Goal: Task Accomplishment & Management: Complete application form

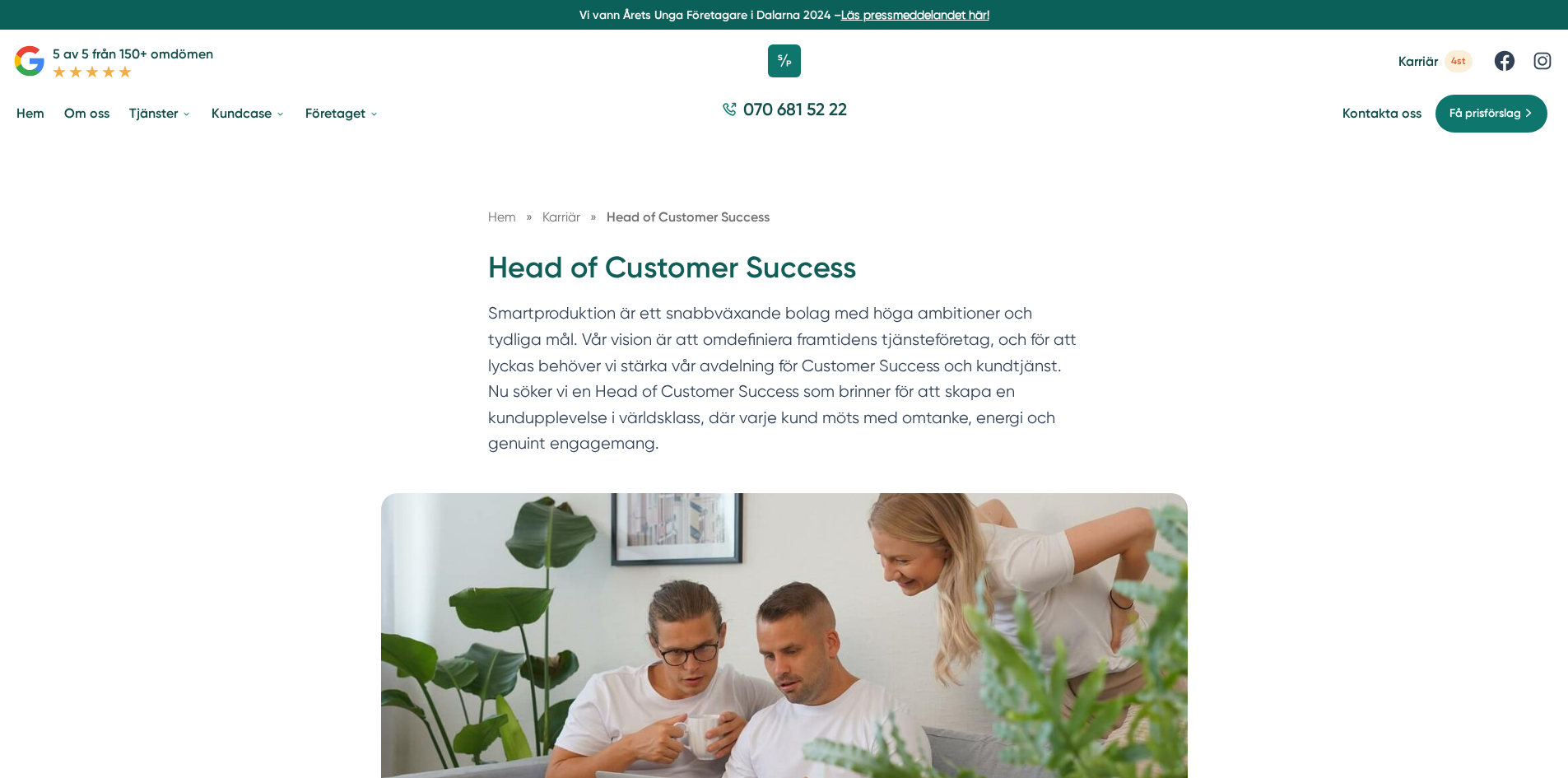
click at [817, 358] on p "Smartproduktion är ett snabbväxande bolag med höga ambitioner och tydliga mål. …" at bounding box center [784, 382] width 592 height 164
click at [669, 328] on p "Smartproduktion är ett snabbväxande bolag med höga ambitioner och tydliga mål. …" at bounding box center [784, 382] width 592 height 164
click at [710, 393] on p "Smartproduktion är ett snabbväxande bolag med höga ambitioner och tydliga mål. …" at bounding box center [784, 382] width 592 height 164
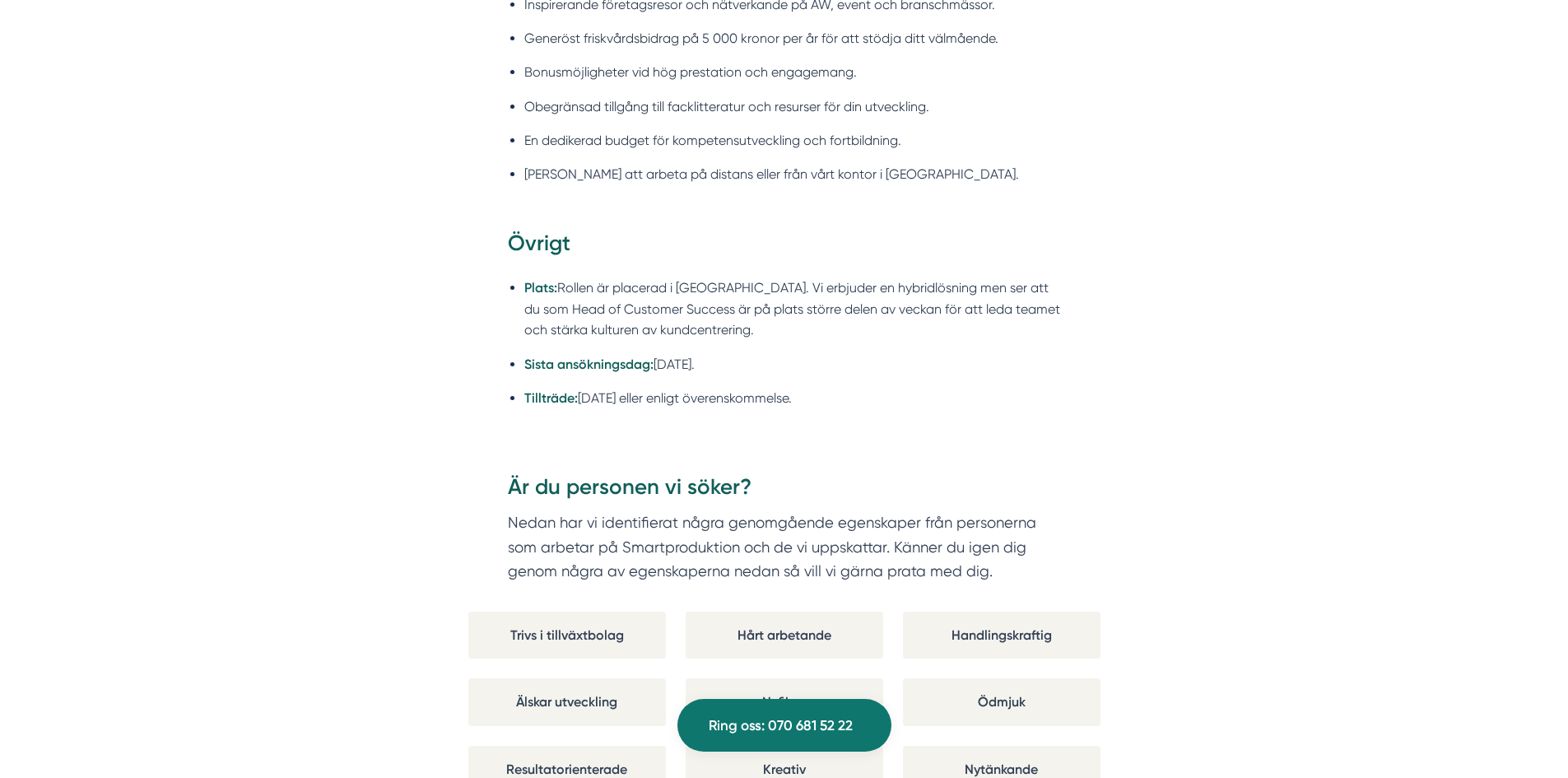
scroll to position [2816, 0]
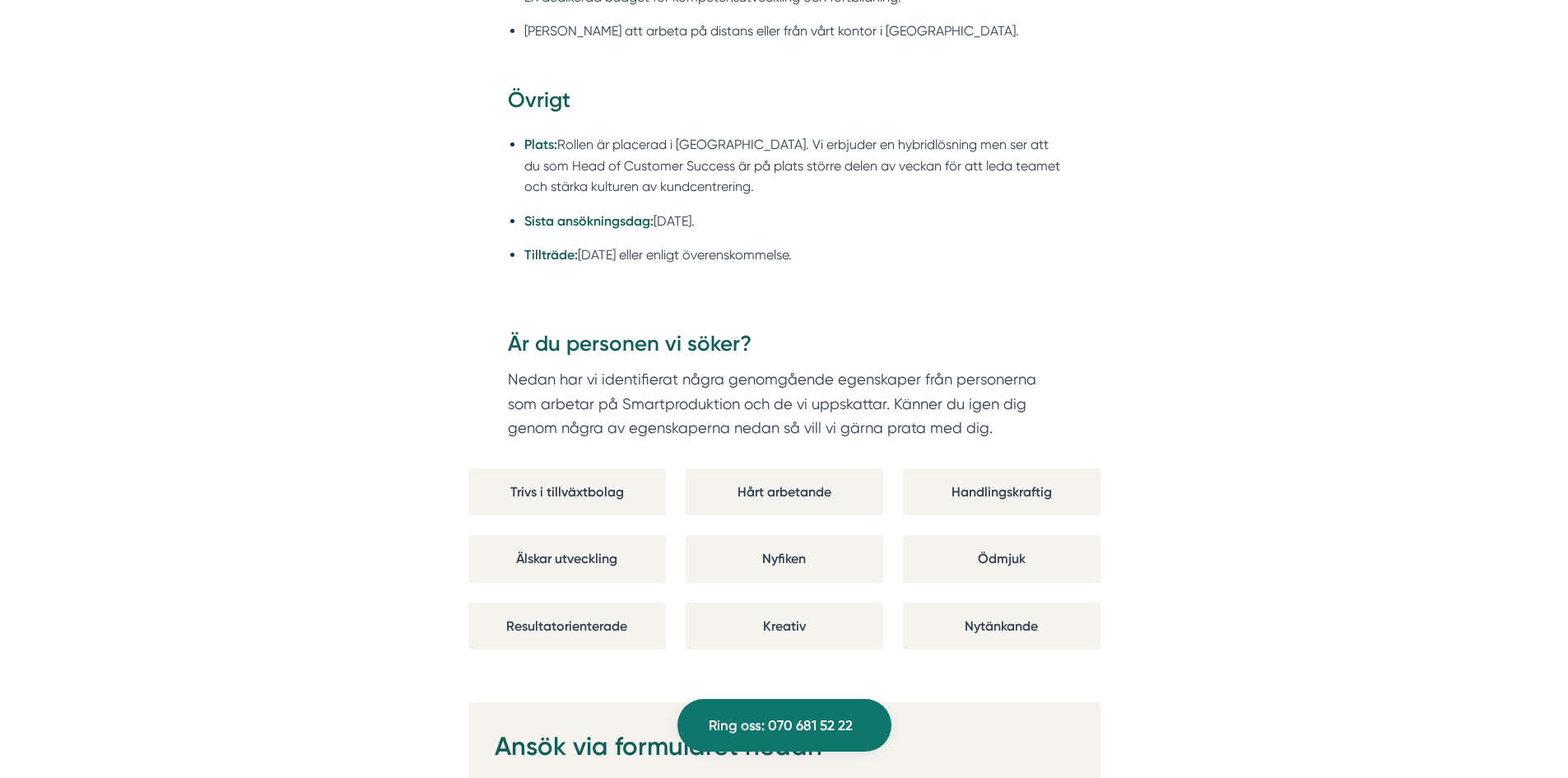
click at [570, 474] on div "Trivs i tillväxtbolag" at bounding box center [567, 491] width 198 height 47
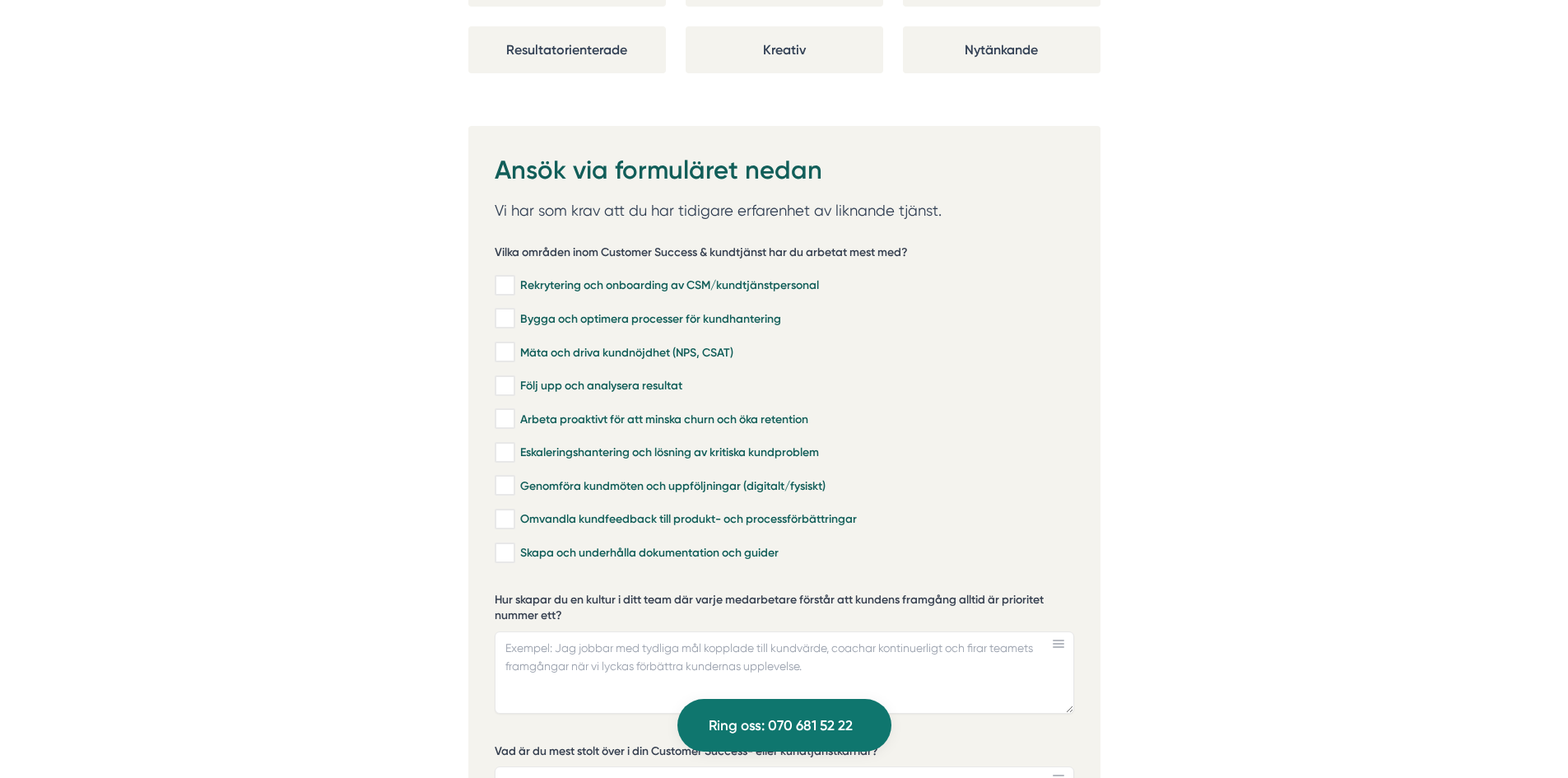
scroll to position [3392, 0]
click at [794, 198] on p "Vi har som krav att du har tidigare erfarenhet av liknande tjänst." at bounding box center [784, 210] width 579 height 25
click at [874, 198] on p "Vi har som krav att du har tidigare erfarenhet av liknande tjänst." at bounding box center [784, 210] width 579 height 25
click at [603, 244] on h5 "Vilka områden inom Customer Success & kundtjänst har du arbetat mest med?" at bounding box center [702, 254] width 413 height 20
click at [692, 244] on h5 "Vilka områden inom Customer Success & kundtjänst har du arbetat mest med?" at bounding box center [702, 254] width 413 height 20
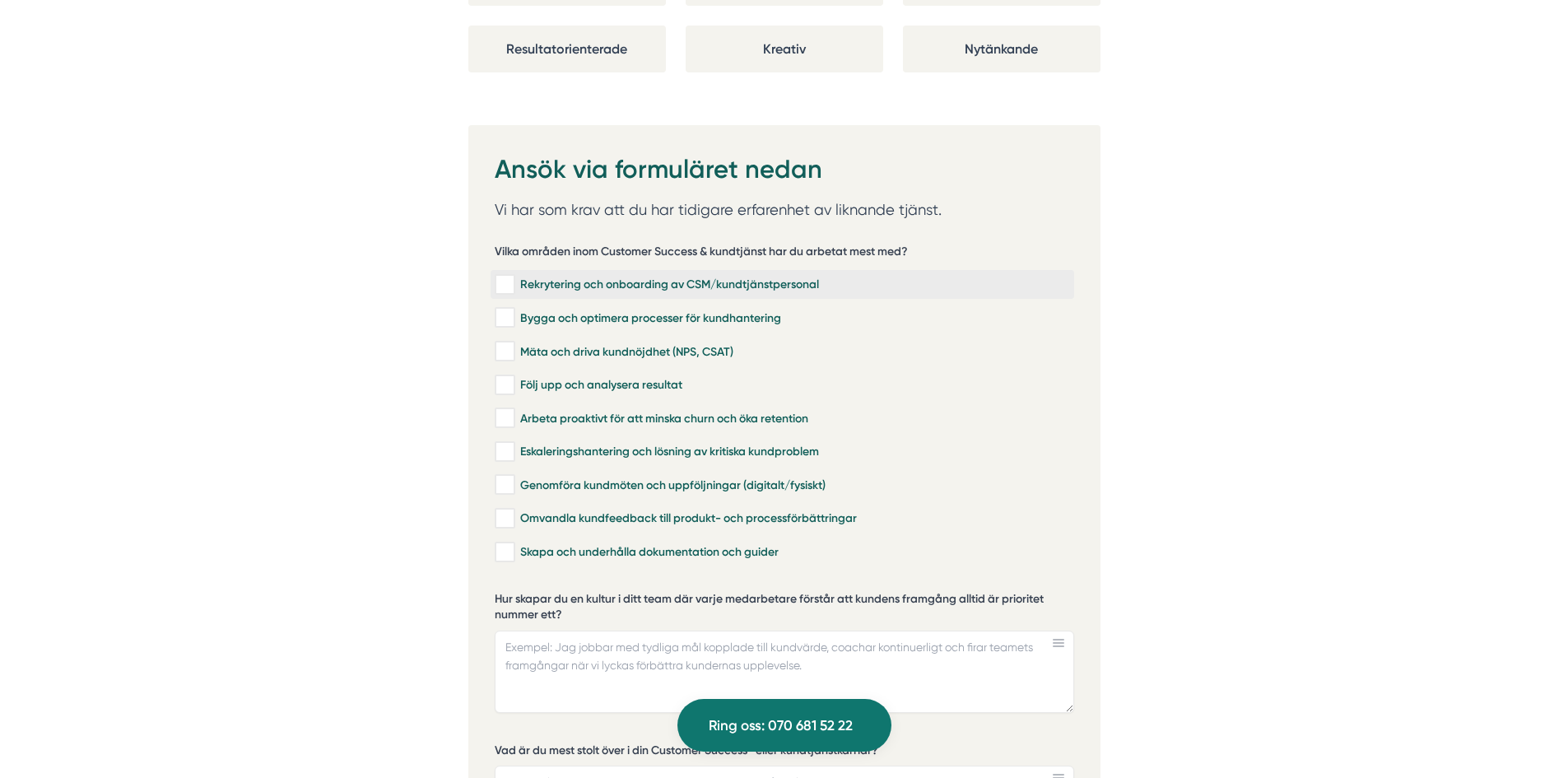
click at [512, 275] on label "Rekrytering och onboarding av CSM/kundtjänstpersonal" at bounding box center [782, 284] width 584 height 28
click at [512, 277] on input "Rekrytering och onboarding av CSM/kundtjänstpersonal" at bounding box center [504, 285] width 19 height 17
checkbox input "true"
click at [505, 377] on input "Följ upp och analysera resultat" at bounding box center [504, 385] width 19 height 17
checkbox input "true"
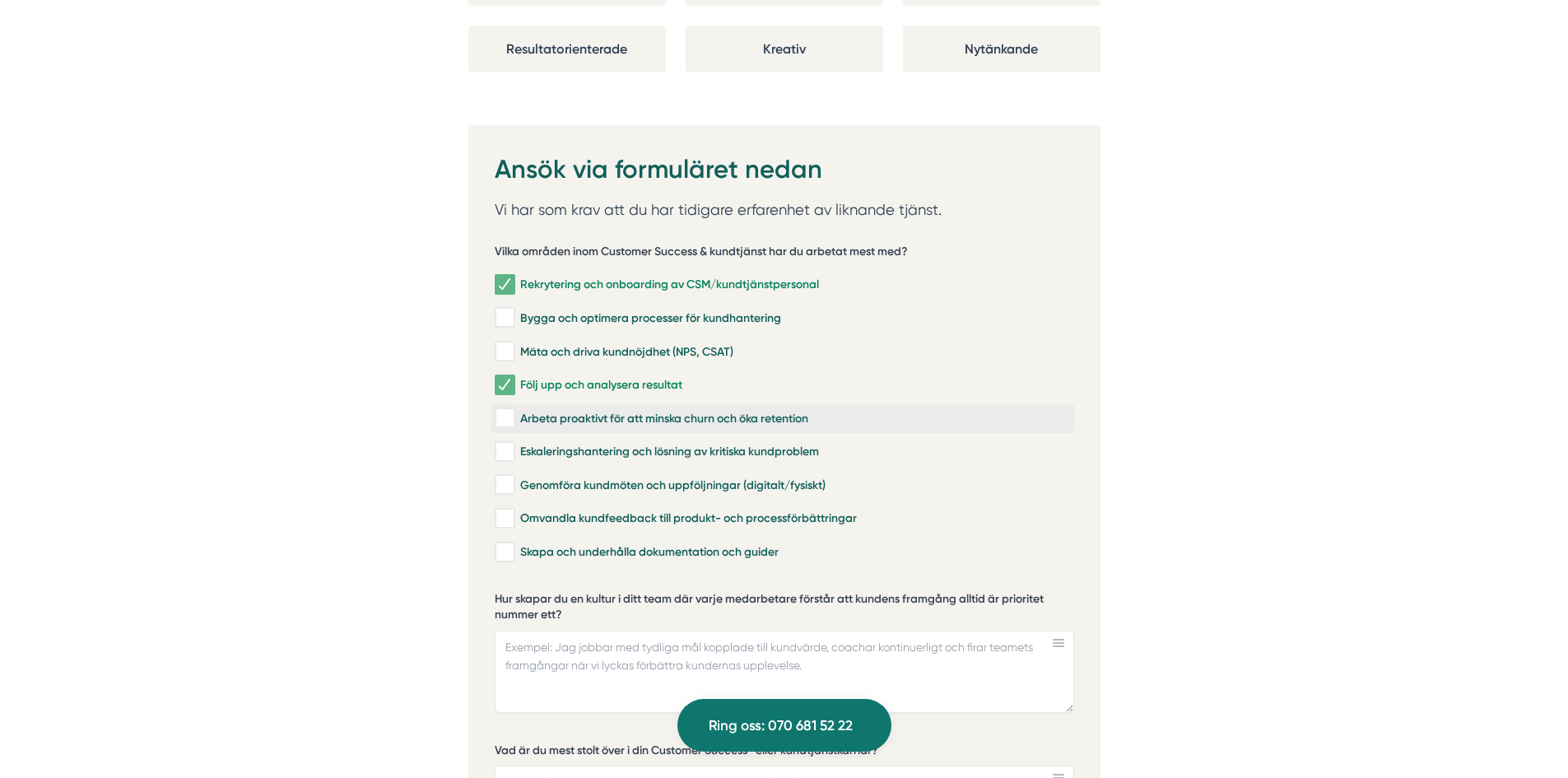
click at [650, 410] on div "Arbeta proaktivt för att minska churn och öka retention" at bounding box center [782, 418] width 576 height 17
click at [514, 410] on input "Arbeta proaktivt för att minska churn och öka retention" at bounding box center [504, 418] width 19 height 17
checkbox input "true"
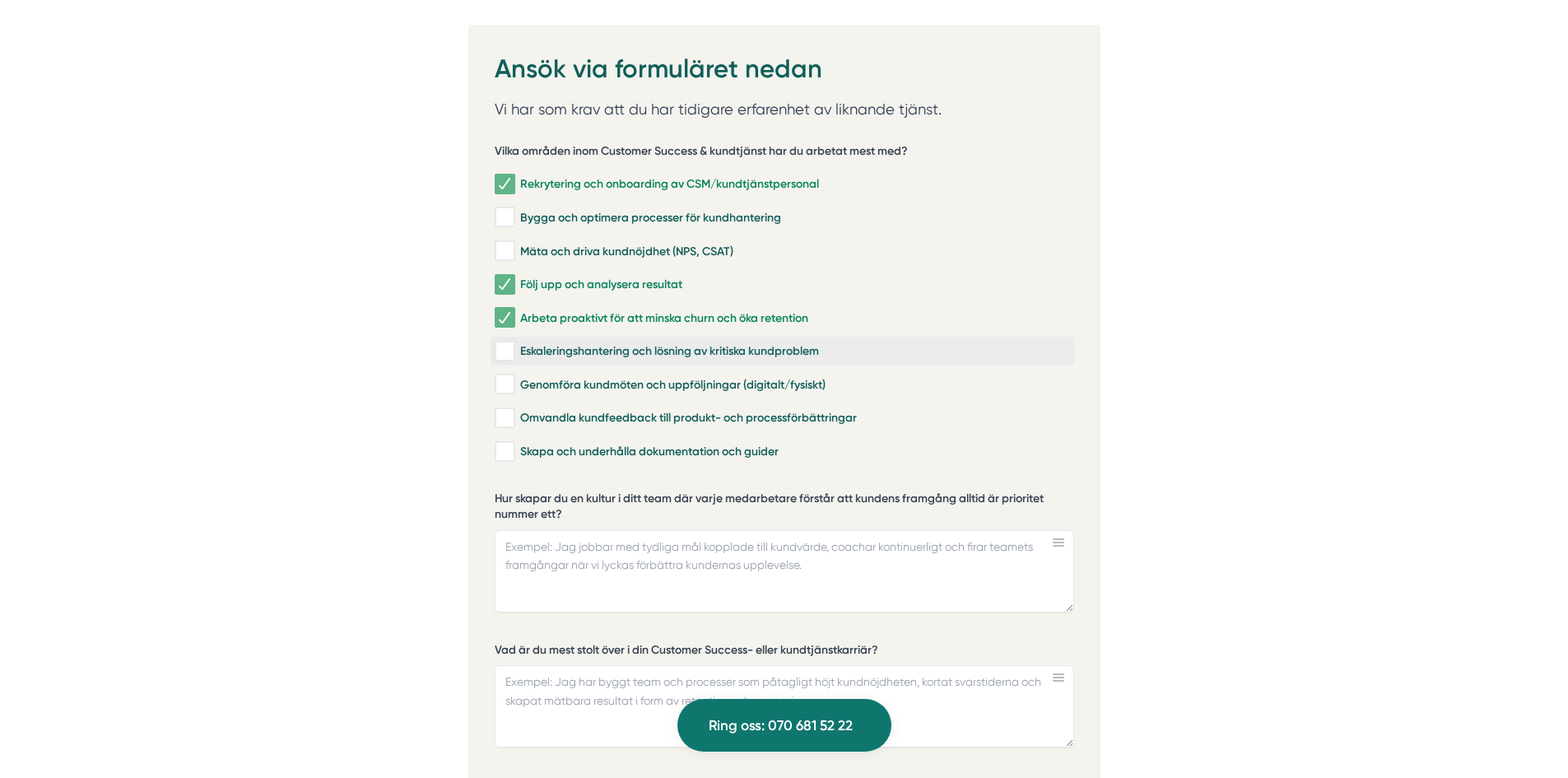
click at [594, 343] on div "Eskaleringshantering och lösning av kritiska kundproblem" at bounding box center [782, 351] width 576 height 17
click at [514, 343] on input "Eskaleringshantering och lösning av kritiska kundproblem" at bounding box center [504, 351] width 19 height 17
checkbox input "true"
click at [557, 379] on div "Genomföra kundmöten och uppföljningar (digitalt/fysiskt)" at bounding box center [782, 387] width 576 height 17
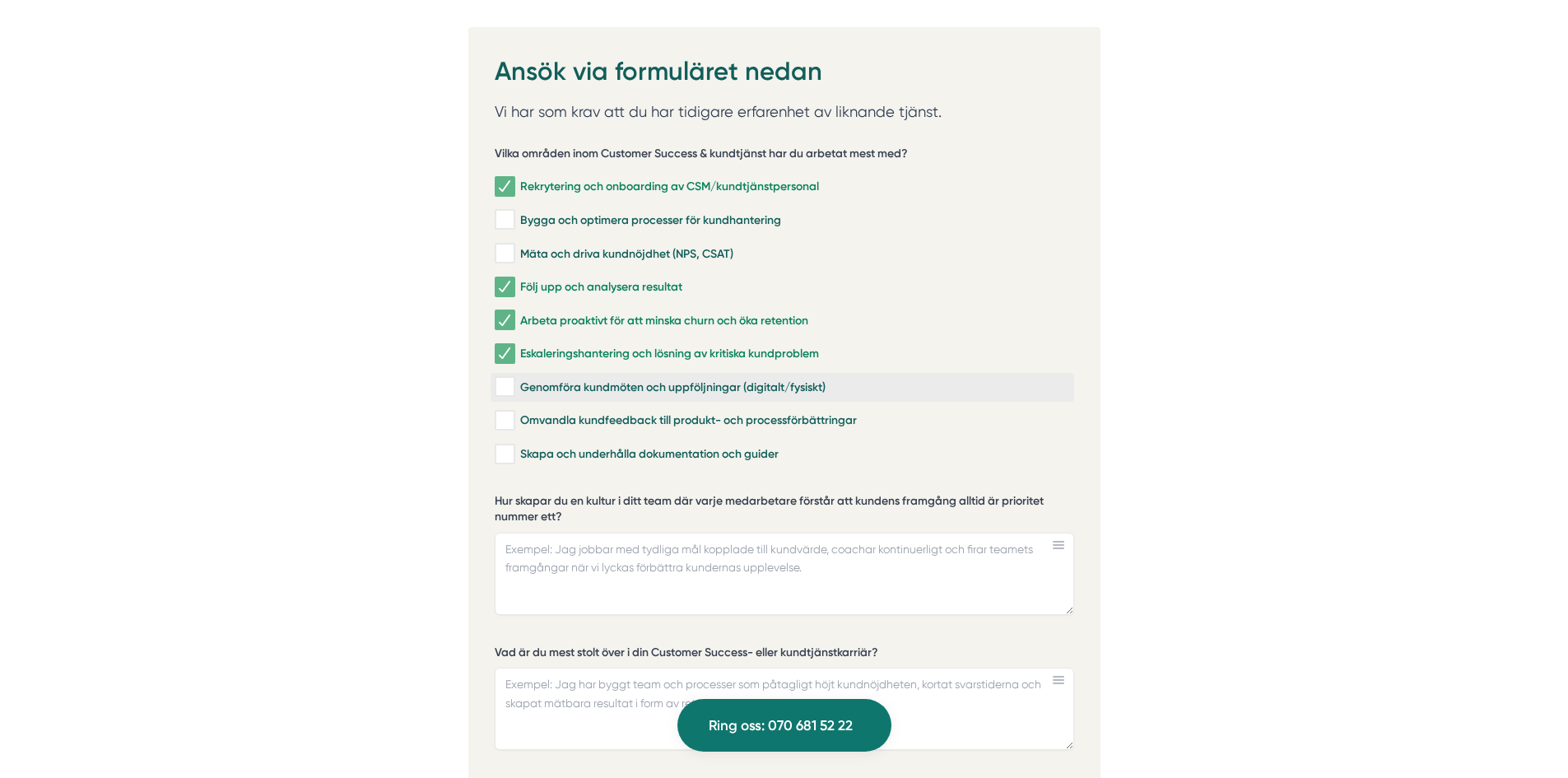
click at [514, 379] on input "Genomföra kundmöten och uppföljningar (digitalt/fysiskt)" at bounding box center [504, 387] width 19 height 17
checkbox input "true"
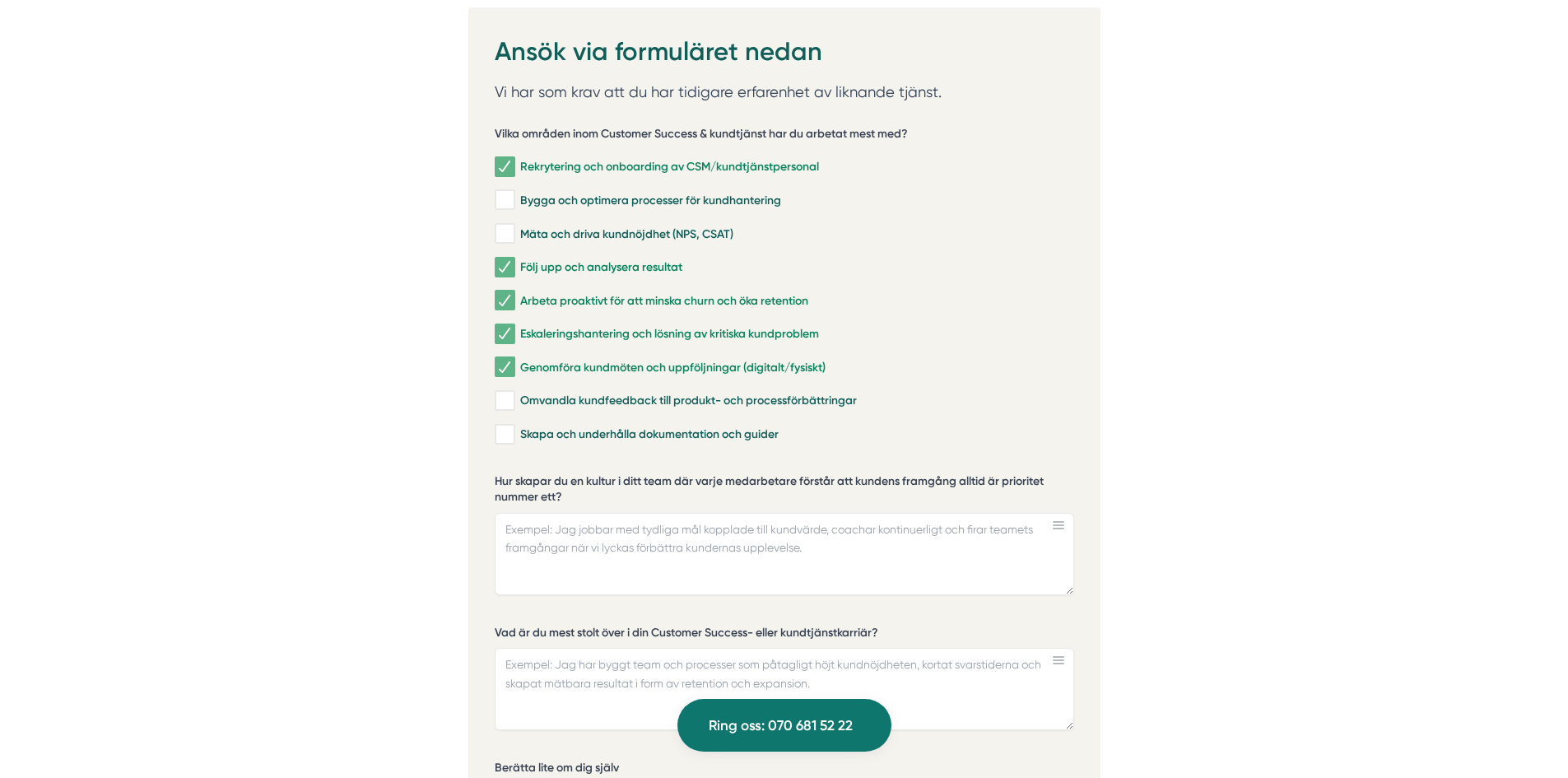
scroll to position [3511, 0]
click at [652, 392] on div "Omvandla kundfeedback till produkt- och processförbättringar" at bounding box center [782, 400] width 576 height 17
click at [514, 392] on input "Omvandla kundfeedback till produkt- och processförbättringar" at bounding box center [504, 400] width 19 height 17
checkbox input "true"
click at [576, 426] on div "Skapa och underhålla dokumentation och guider" at bounding box center [782, 434] width 576 height 17
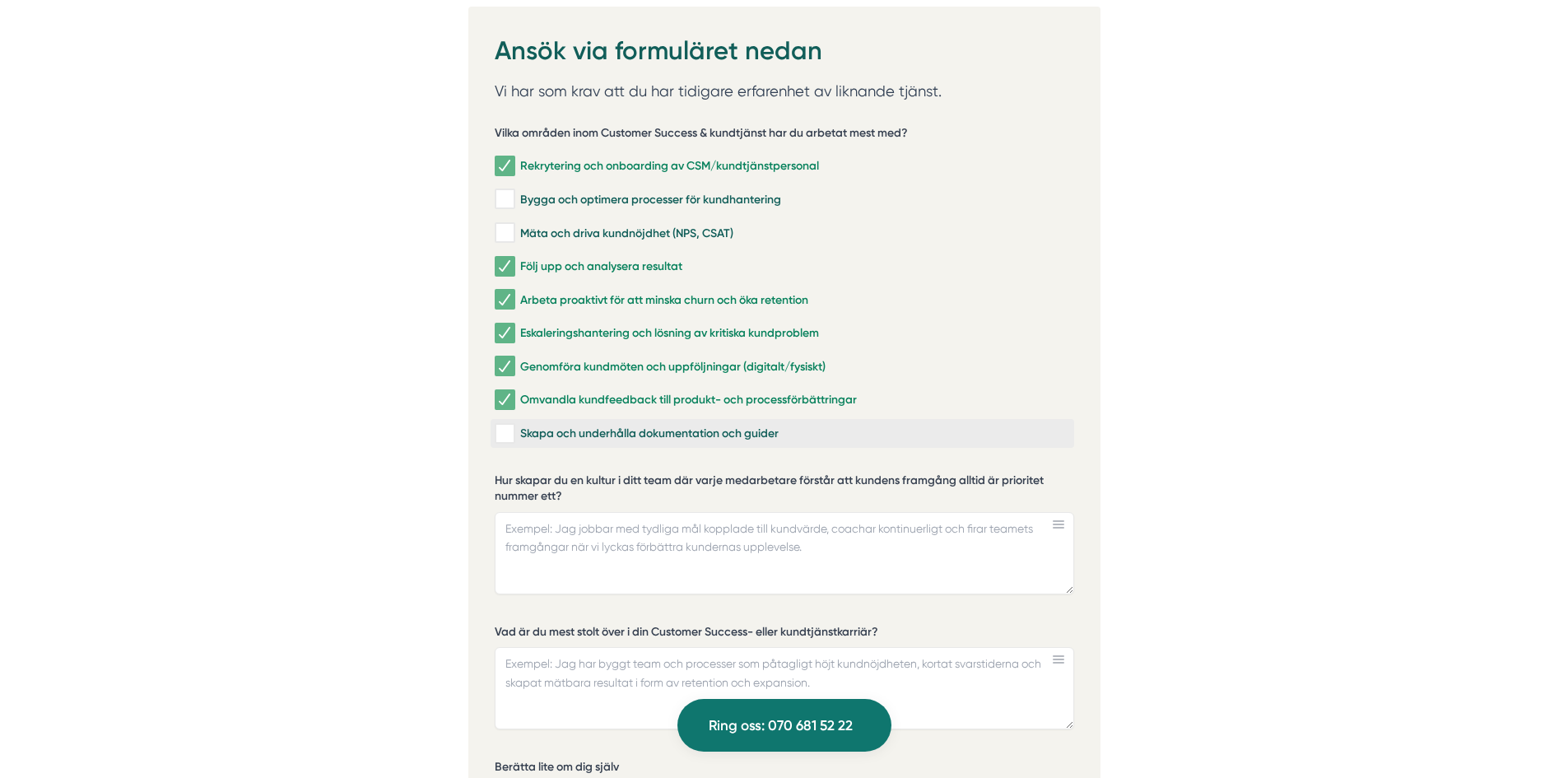
click at [514, 426] on input "Skapa och underhålla dokumentation och guider" at bounding box center [504, 434] width 19 height 17
checkbox input "true"
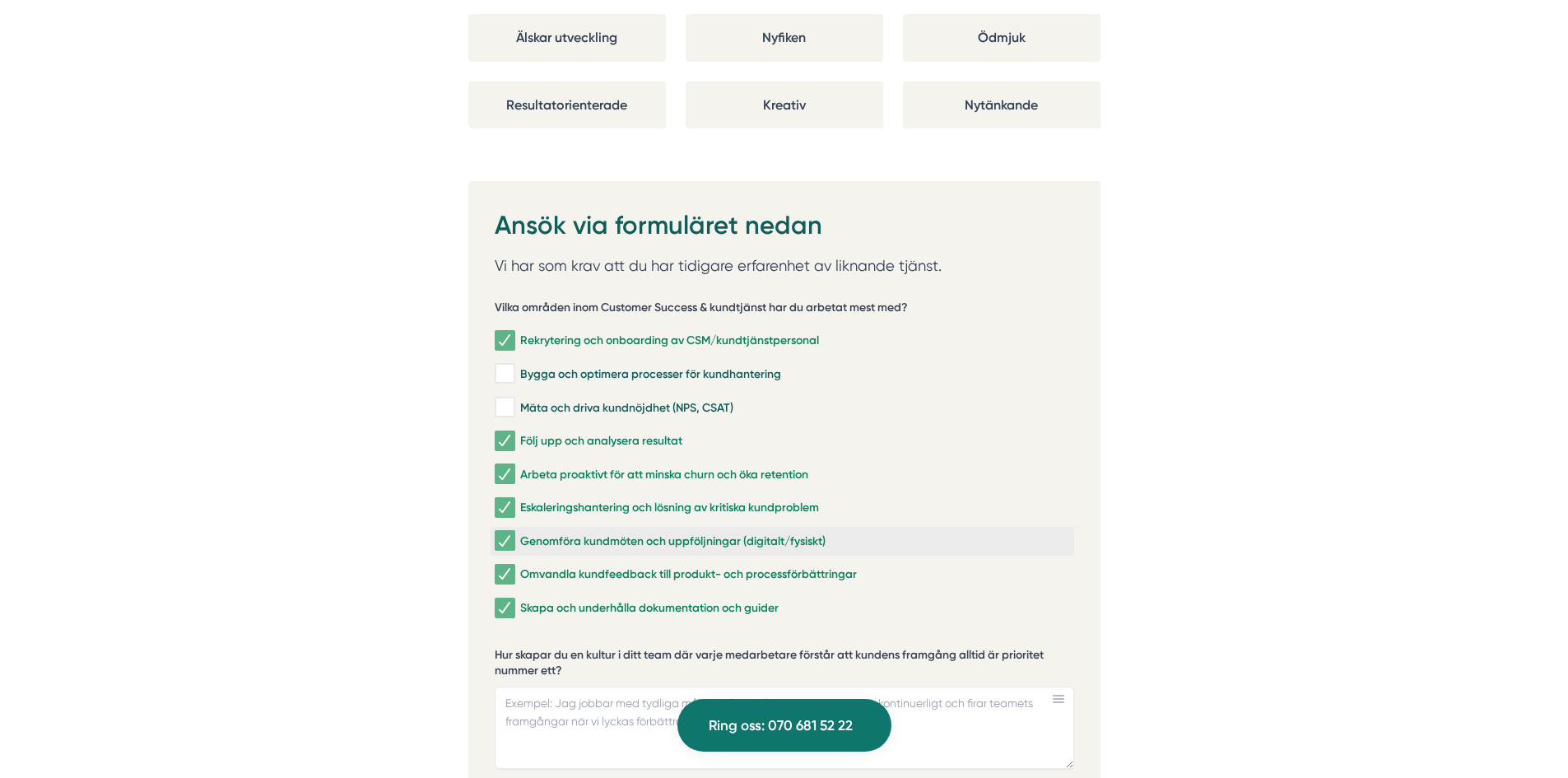
scroll to position [3336, 0]
click at [602, 400] on div "Mäta och driva kundnöjdhet (NPS, CSAT)" at bounding box center [782, 408] width 576 height 17
click at [514, 400] on input "Mäta och driva kundnöjdhet (NPS, CSAT)" at bounding box center [504, 408] width 19 height 17
checkbox input "true"
click at [595, 366] on div "Bygga och optimera processer för kundhantering" at bounding box center [782, 374] width 576 height 17
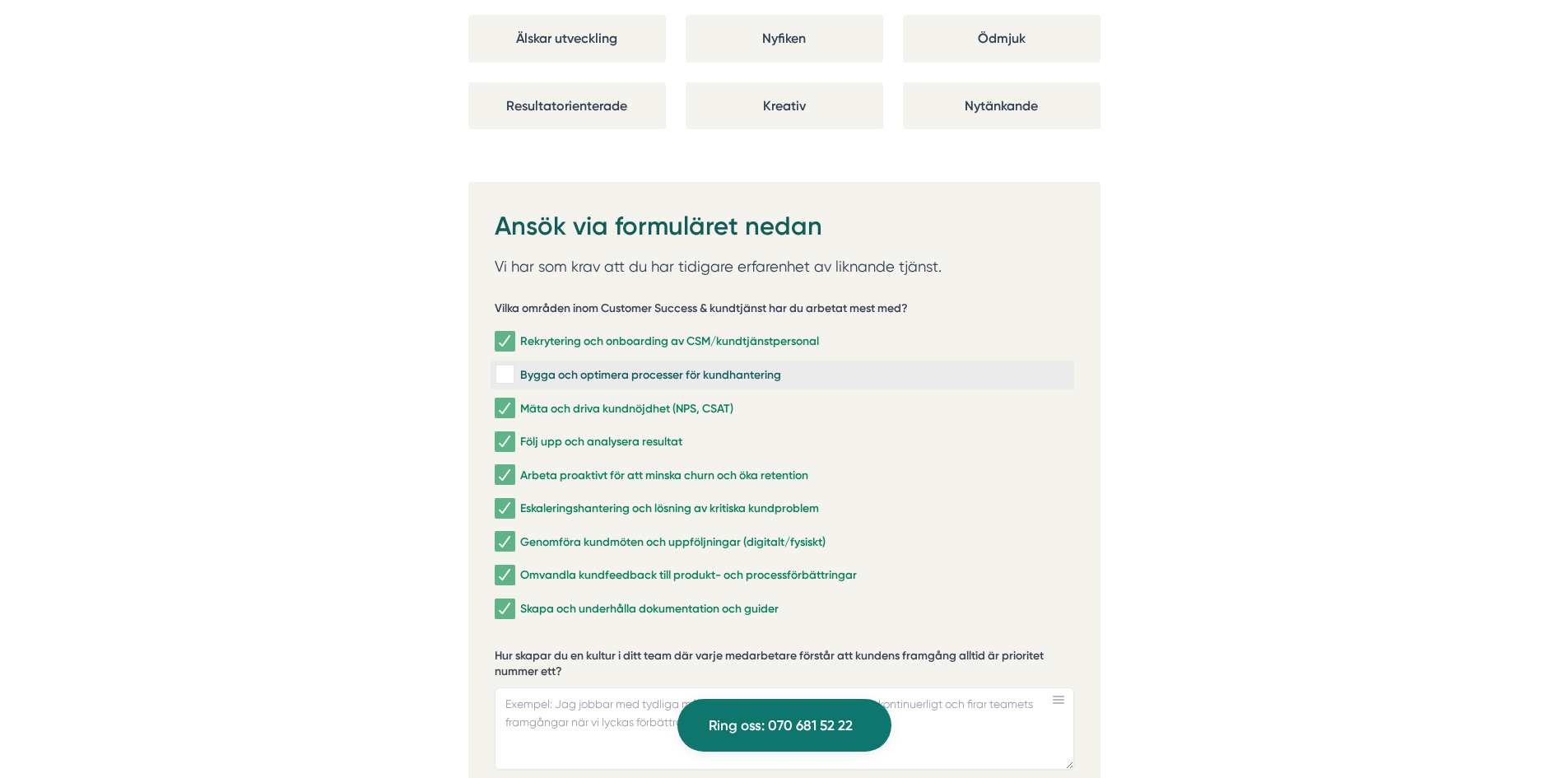
click at [514, 366] on input "Bygga och optimera processer för kundhantering" at bounding box center [504, 374] width 19 height 17
checkbox input "true"
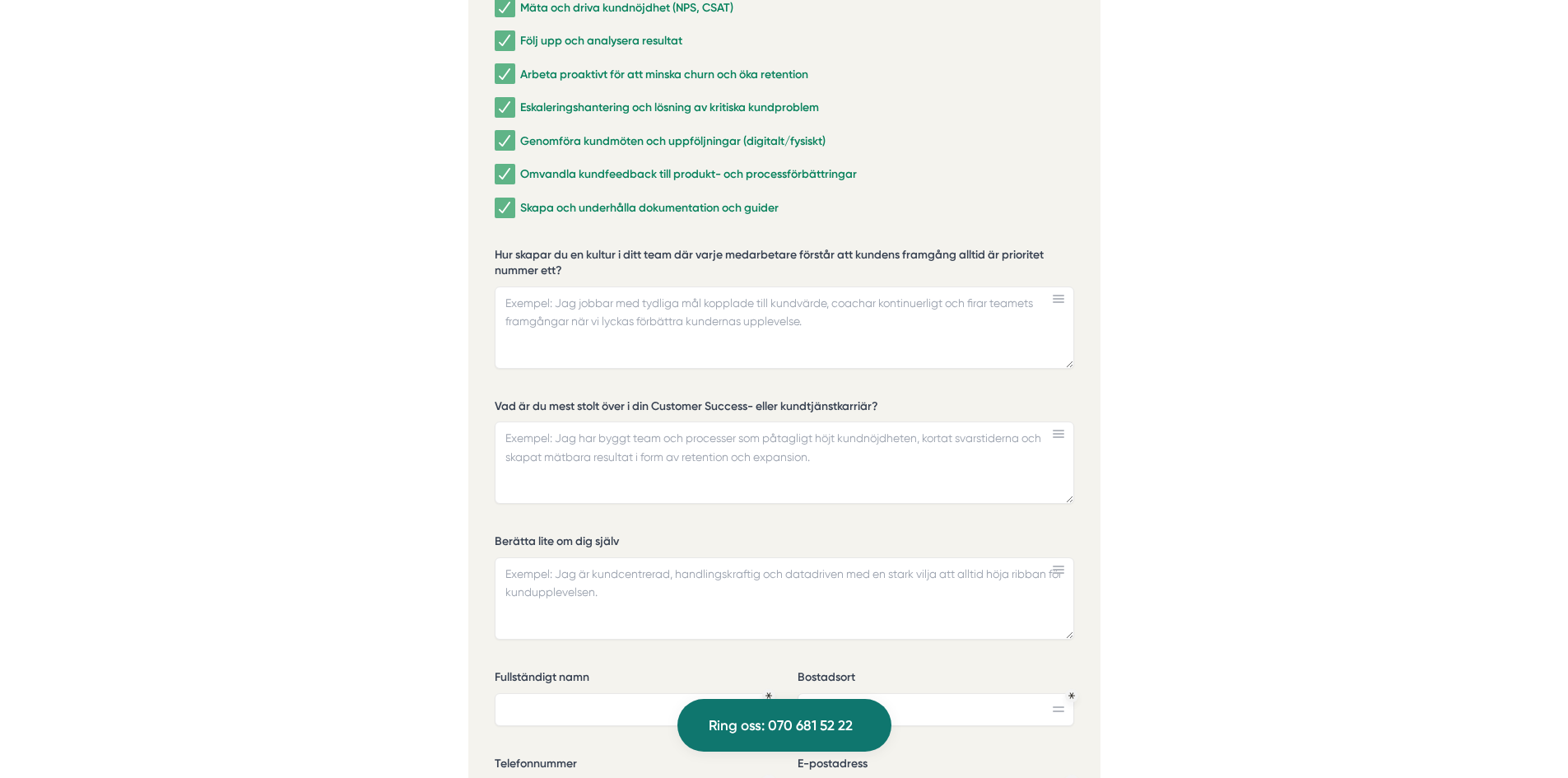
scroll to position [3762, 0]
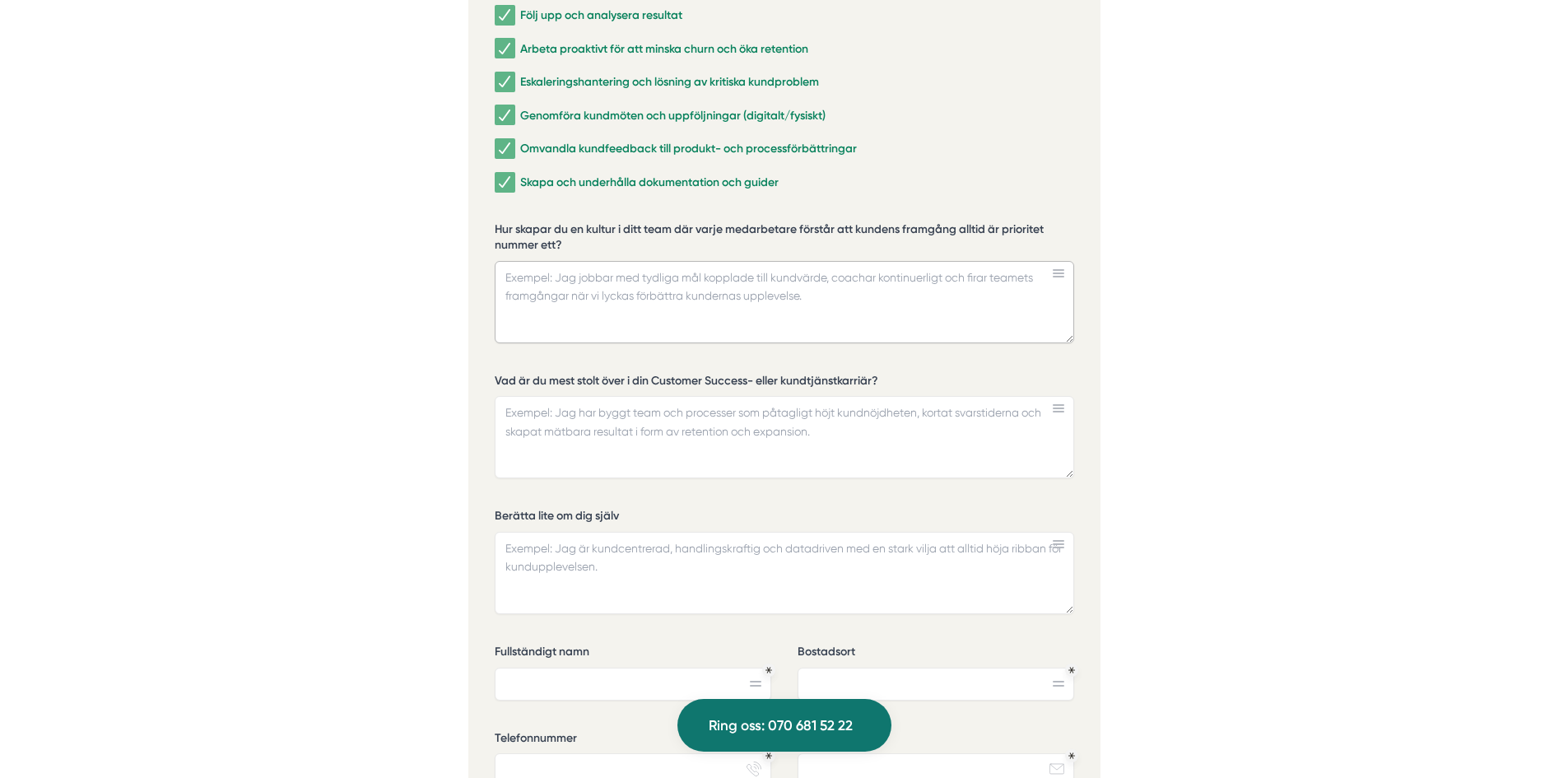
click at [687, 276] on textarea "Hur skapar du en kultur i ditt team där varje medarbetare förstår att kundens f…" at bounding box center [784, 302] width 579 height 83
drag, startPoint x: 494, startPoint y: 205, endPoint x: 608, endPoint y: 224, distance: 115.6
click at [608, 224] on label "Hur skapar du en kultur i ditt team där varje medarbetare förstår att kundens f…" at bounding box center [784, 240] width 579 height 36
click at [608, 261] on textarea "Hur skapar du en kultur i ditt team där varje medarbetare förstår att kundens f…" at bounding box center [784, 302] width 579 height 83
click at [608, 224] on label "Hur skapar du en kultur i ditt team där varje medarbetare förstår att kundens f…" at bounding box center [784, 240] width 579 height 36
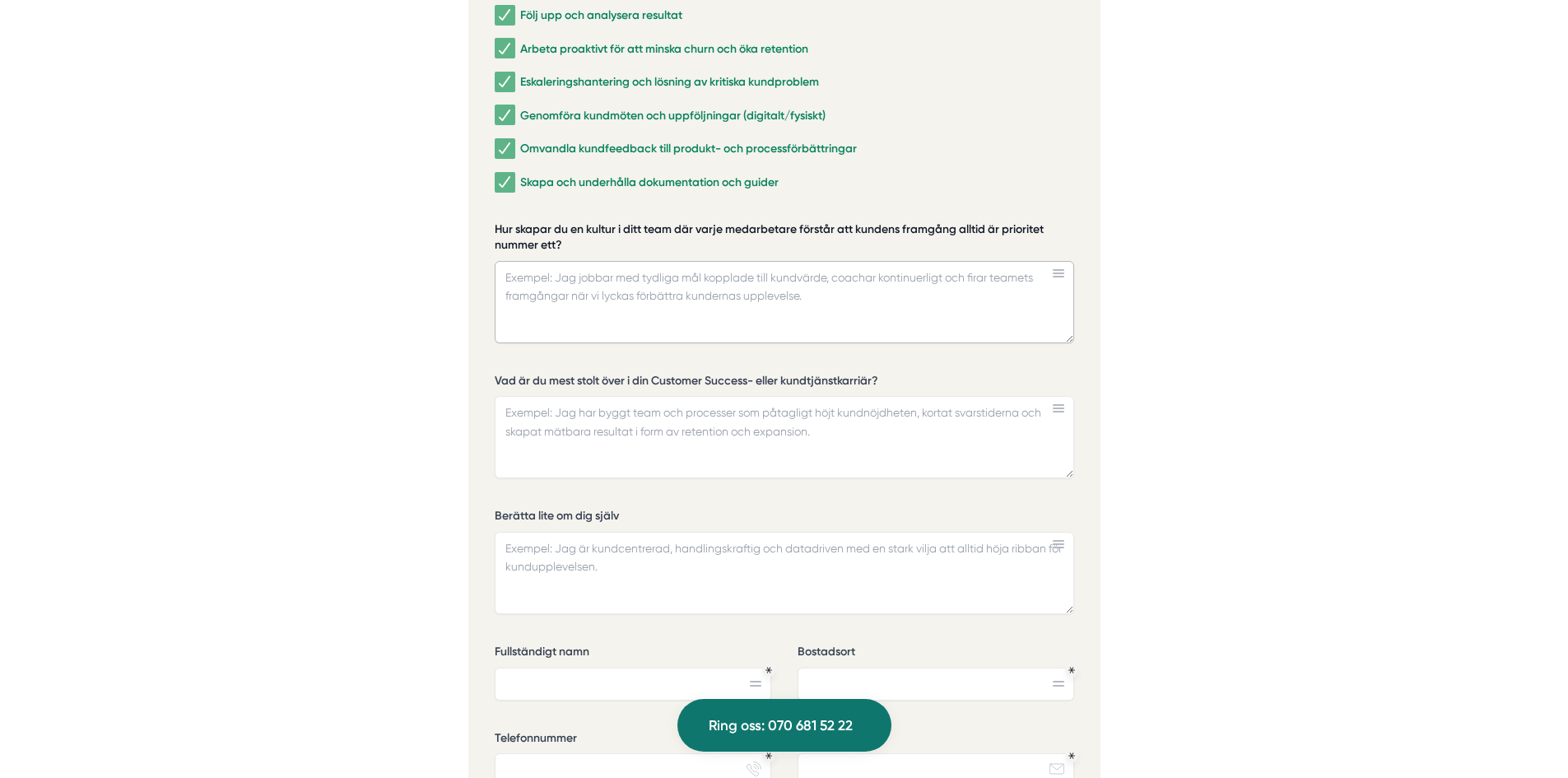
click at [608, 261] on textarea "Hur skapar du en kultur i ditt team där varje medarbetare förstår att kundens f…" at bounding box center [784, 302] width 579 height 83
drag, startPoint x: 529, startPoint y: 220, endPoint x: 507, endPoint y: 212, distance: 23.4
click at [507, 222] on label "Hur skapar du en kultur i ditt team där varje medarbetare förstår att kundens f…" at bounding box center [784, 240] width 579 height 36
click at [507, 261] on textarea "Hur skapar du en kultur i ditt team där varje medarbetare förstår att kundens f…" at bounding box center [784, 302] width 579 height 83
click at [507, 222] on label "Hur skapar du en kultur i ditt team där varje medarbetare förstår att kundens f…" at bounding box center [784, 240] width 579 height 36
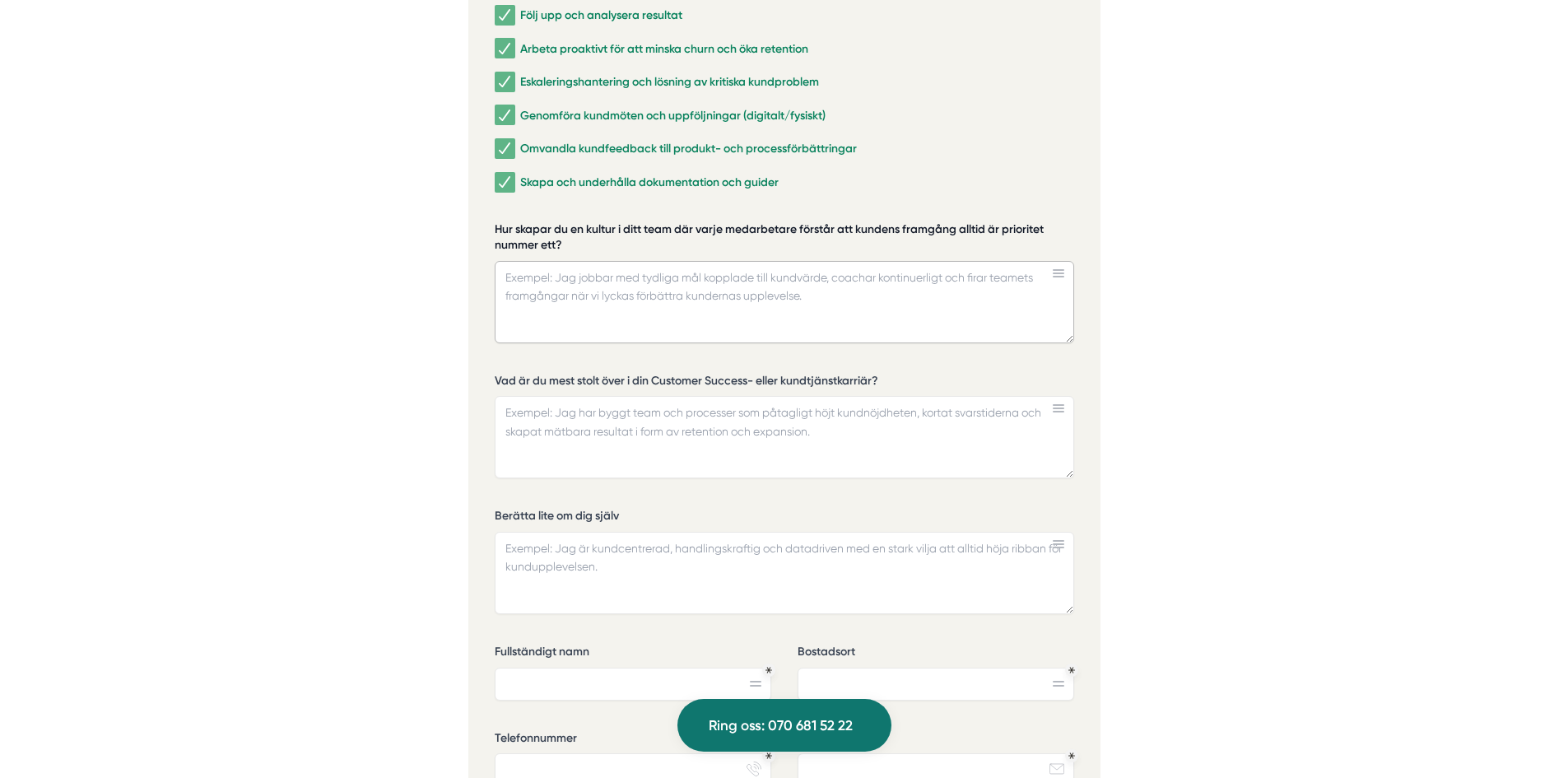
click at [507, 261] on textarea "Hur skapar du en kultur i ditt team där varje medarbetare förstår att kundens f…" at bounding box center [784, 302] width 579 height 83
click at [774, 227] on label "Hur skapar du en kultur i ditt team där varje medarbetare förstår att kundens f…" at bounding box center [784, 240] width 579 height 36
click at [774, 261] on textarea "Hur skapar du en kultur i ditt team där varje medarbetare förstår att kundens f…" at bounding box center [784, 302] width 579 height 83
click at [814, 222] on label "Hur skapar du en kultur i ditt team där varje medarbetare förstår att kundens f…" at bounding box center [784, 240] width 579 height 36
click at [814, 261] on textarea "Hur skapar du en kultur i ditt team där varje medarbetare förstår att kundens f…" at bounding box center [784, 302] width 579 height 83
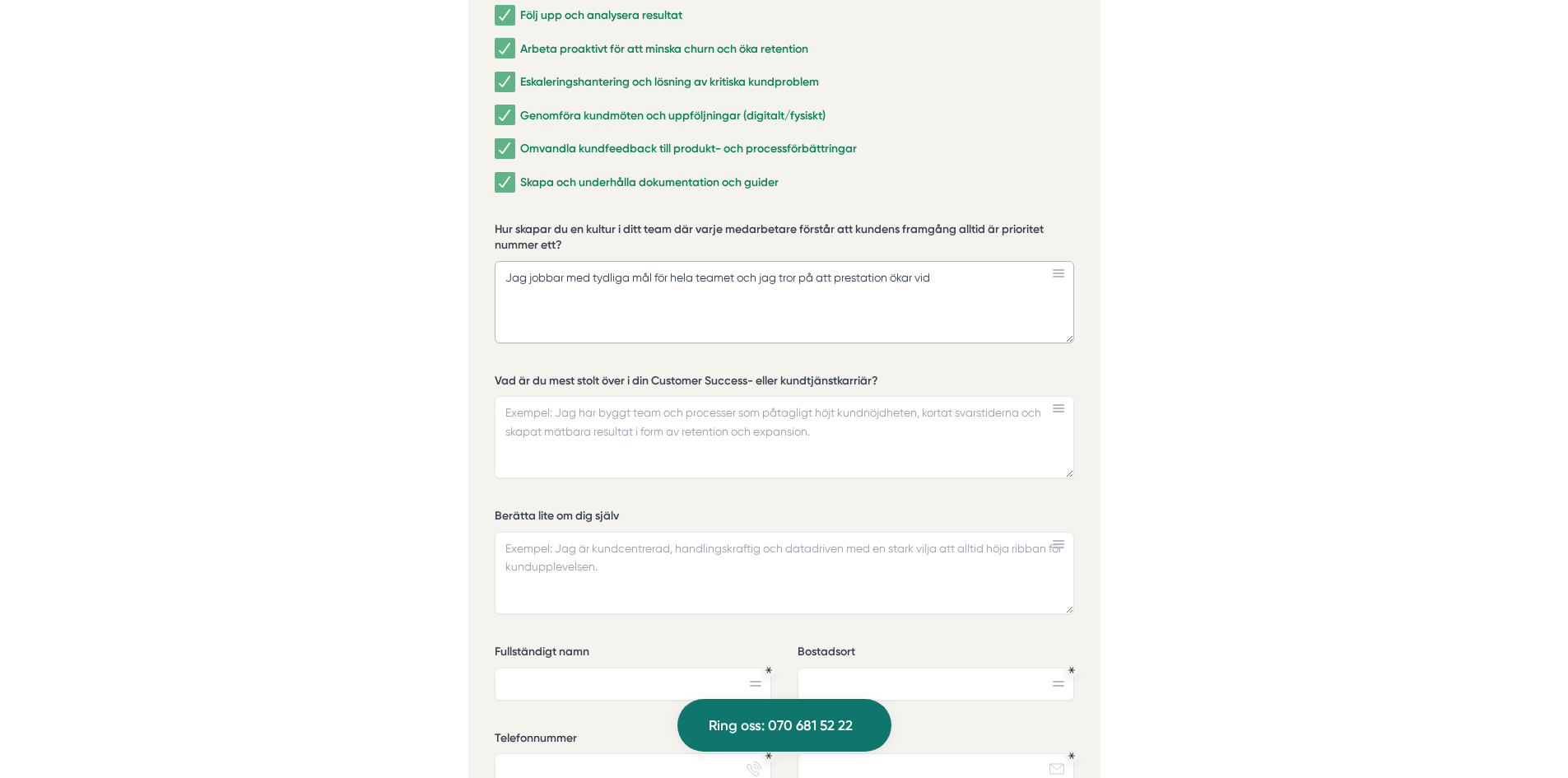
click at [980, 273] on textarea "Jag jobbar med tydliga mål för hela teamet och jag tror på att prestation ökar …" at bounding box center [784, 302] width 579 height 83
click at [1001, 263] on textarea "Jag jobbar med tydliga mål för hela teamet och jag tror på att prestation ökar …" at bounding box center [784, 302] width 579 height 83
click at [637, 261] on textarea "Jag jobbar med tydliga mål för hela teamet och jag tror på att prestationen per…" at bounding box center [784, 302] width 579 height 83
click at [727, 271] on textarea "Jag jobbar med tydliga delmål och slutmål för hela teamet och jag tror på att p…" at bounding box center [784, 302] width 579 height 83
click at [893, 303] on textarea "Jag jobbar med tydliga delmål och slutmål för hela teamet och jag tror på att p…" at bounding box center [784, 302] width 579 height 83
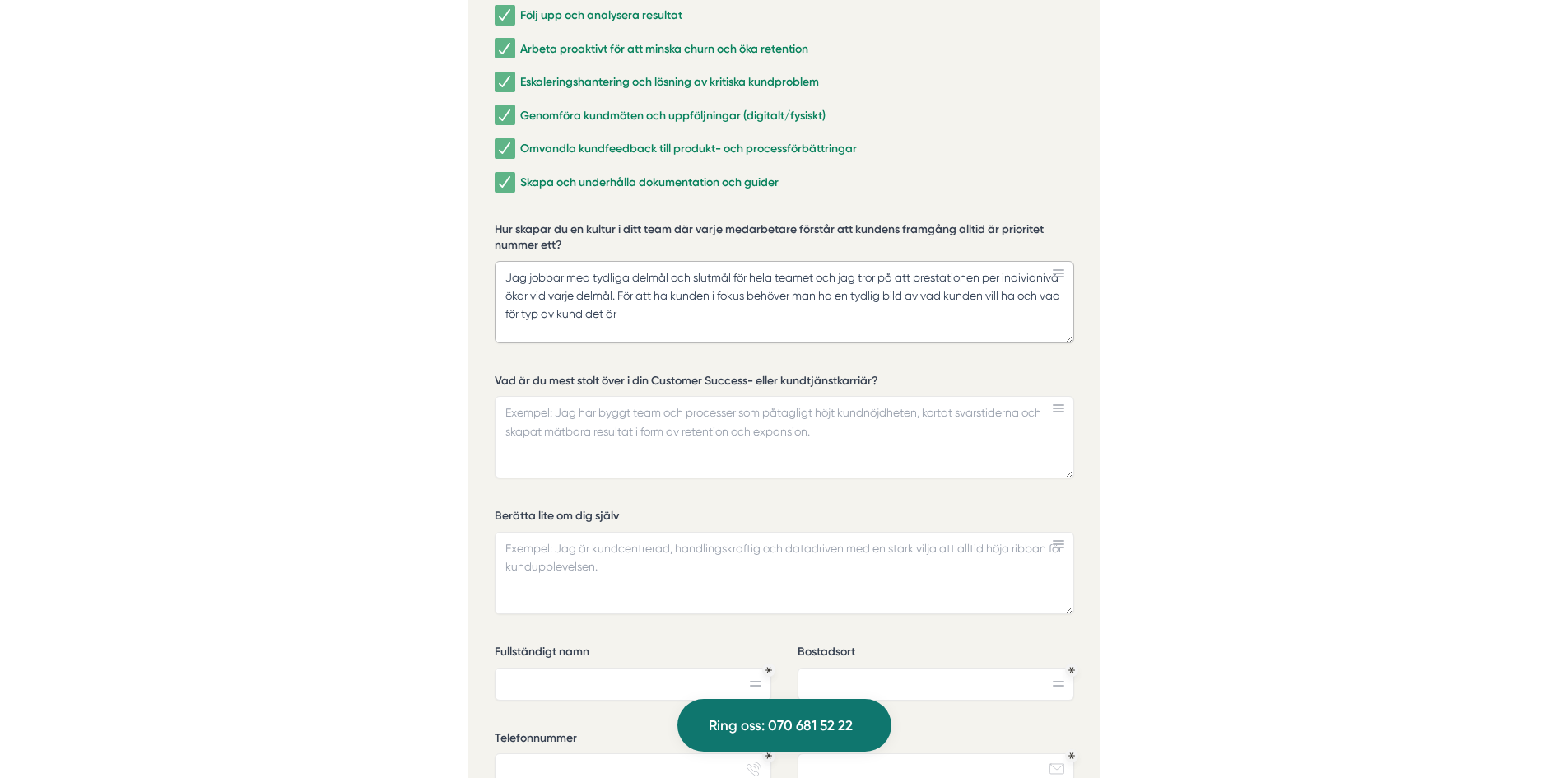
click at [916, 291] on textarea "Jag jobbar med tydliga delmål och slutmål för hela teamet och jag tror på att p…" at bounding box center [784, 302] width 579 height 83
click at [707, 297] on textarea "Jag jobbar med tydliga delmål och slutmål för hela teamet och jag tror på att p…" at bounding box center [784, 302] width 579 height 83
click at [932, 312] on textarea "Jag jobbar med tydliga delmål och slutmål för hela teamet och jag tror på att p…" at bounding box center [784, 302] width 579 height 83
click at [757, 337] on div "Vilka områden inom Customer Success & kundtjänst har du arbetat mest med? Rekry…" at bounding box center [784, 393] width 579 height 1065
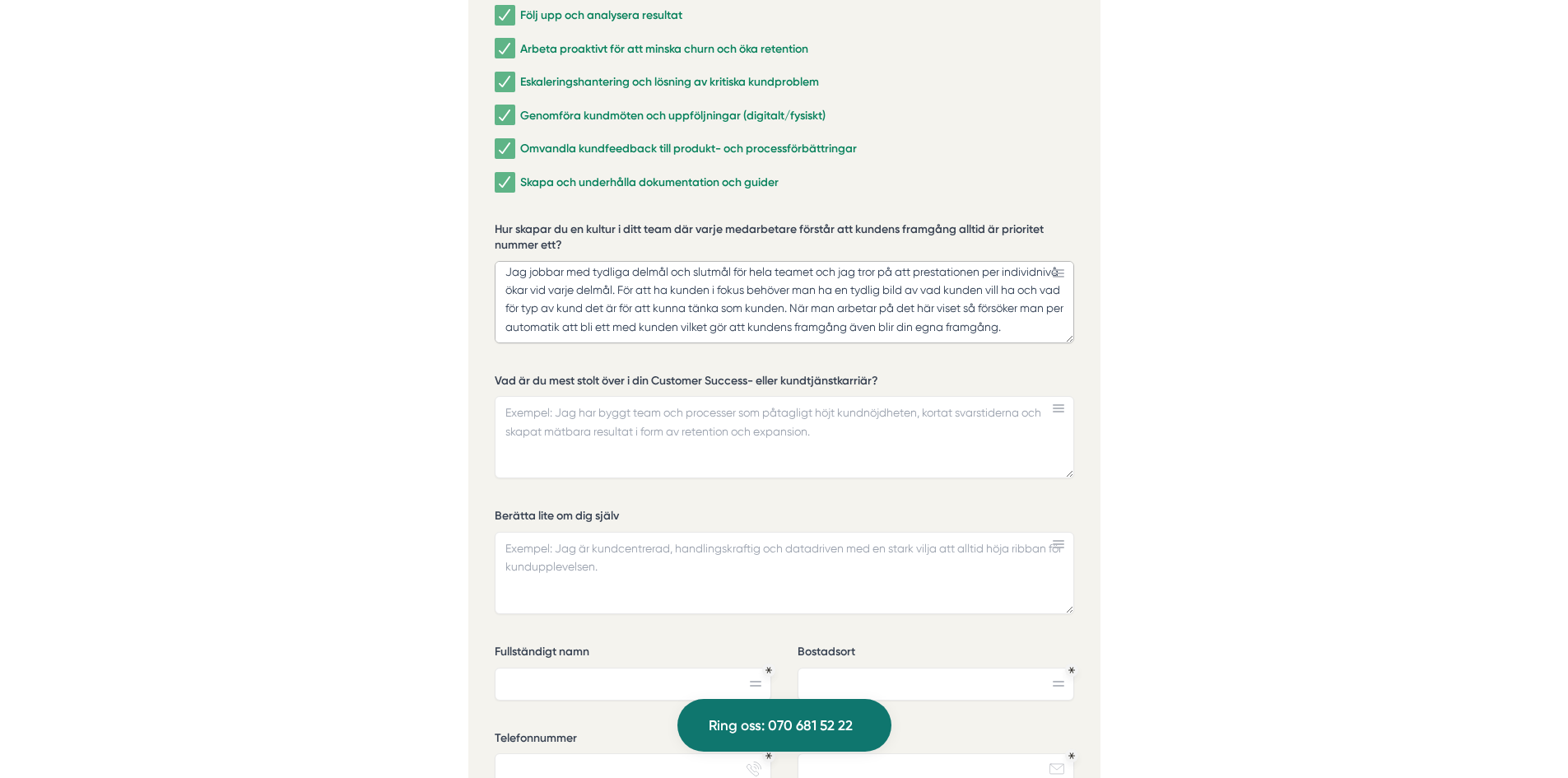
click at [675, 311] on textarea "Jag jobbar med tydliga delmål och slutmål för hela teamet och jag tror på att p…" at bounding box center [784, 302] width 579 height 83
paste textarea "arbetar med tydliga delmål och slutmål för hela teamet, eftersom jag ser att pr…"
click at [504, 261] on textarea "Jag arbetar med tydliga delmål och slutmål för hela teamet, eftersom jag ser at…" at bounding box center [784, 302] width 579 height 83
click at [1001, 312] on textarea "Jag arbetar med tydliga delmål och slutmål för hela teamet, eftersom jag ser at…" at bounding box center [784, 302] width 579 height 83
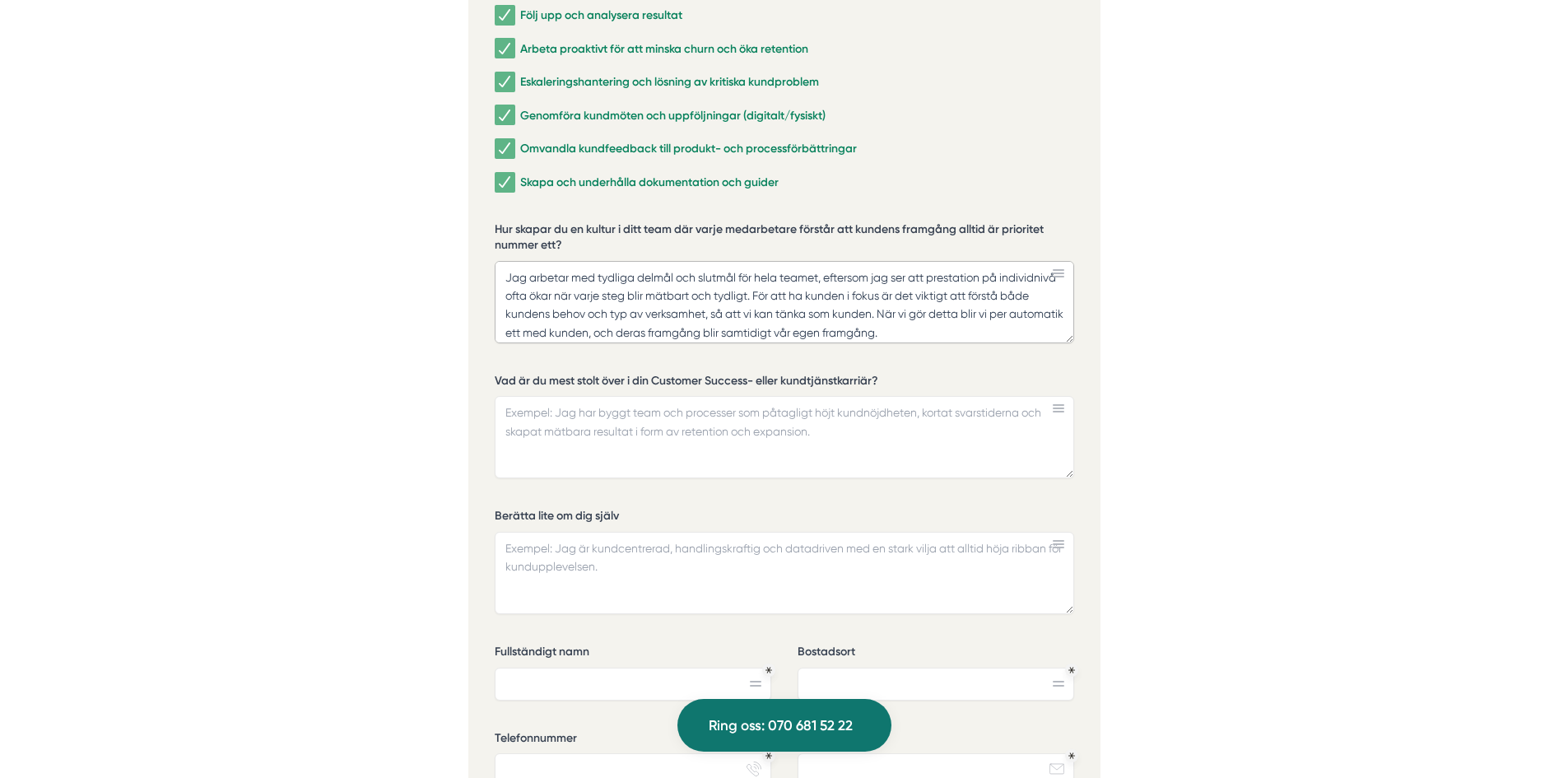
type textarea "Jag arbetar med tydliga delmål och slutmål för hela teamet, eftersom jag ser at…"
click at [735, 435] on textarea "Vad är du mest stolt över i din Customer Success- eller kundtjänstkarriär?" at bounding box center [784, 436] width 579 height 83
click at [721, 422] on textarea "Vad är du mest stolt över i din Customer Success- eller kundtjänstkarriär?" at bounding box center [784, 436] width 579 height 83
type textarea "Jag har"
type textarea "Jag har varit med och skapat min egna mall för att utbilda personalen inom ett …"
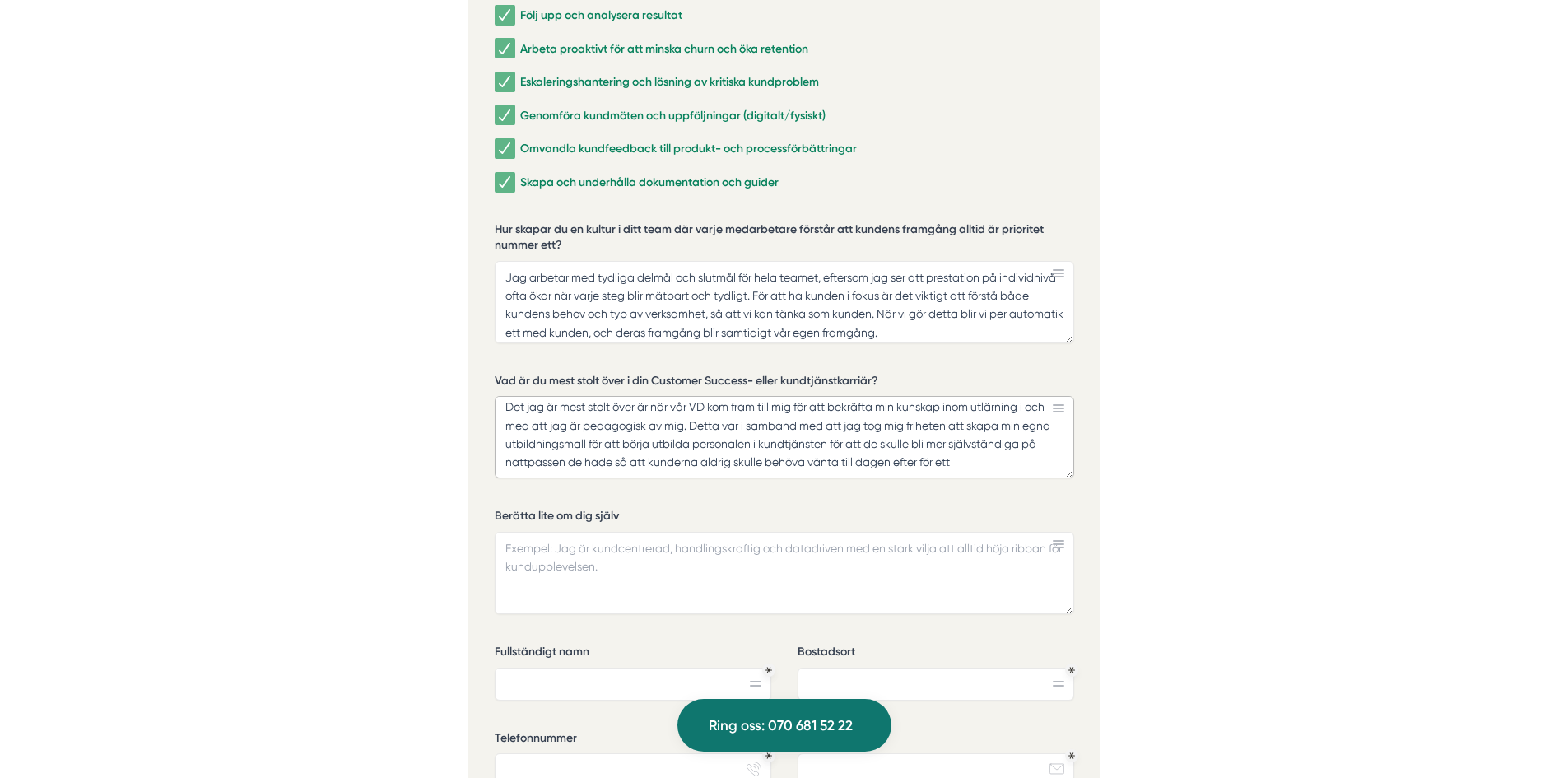
scroll to position [15, 0]
click at [528, 373] on label "Vad är du mest stolt över i din Customer Success- eller kundtjänstkarriär?" at bounding box center [784, 382] width 579 height 20
click at [528, 396] on textarea "Det jag är mest stolt över är när vår VD kom fram till mig för att bekräfta min…" at bounding box center [784, 436] width 579 height 83
click at [496, 373] on label "Vad är du mest stolt över i din Customer Success- eller kundtjänstkarriär?" at bounding box center [784, 382] width 579 height 20
click at [496, 396] on textarea "Det jag är mest stolt över är när vår VD kom fram till mig för att bekräfta min…" at bounding box center [784, 436] width 579 height 83
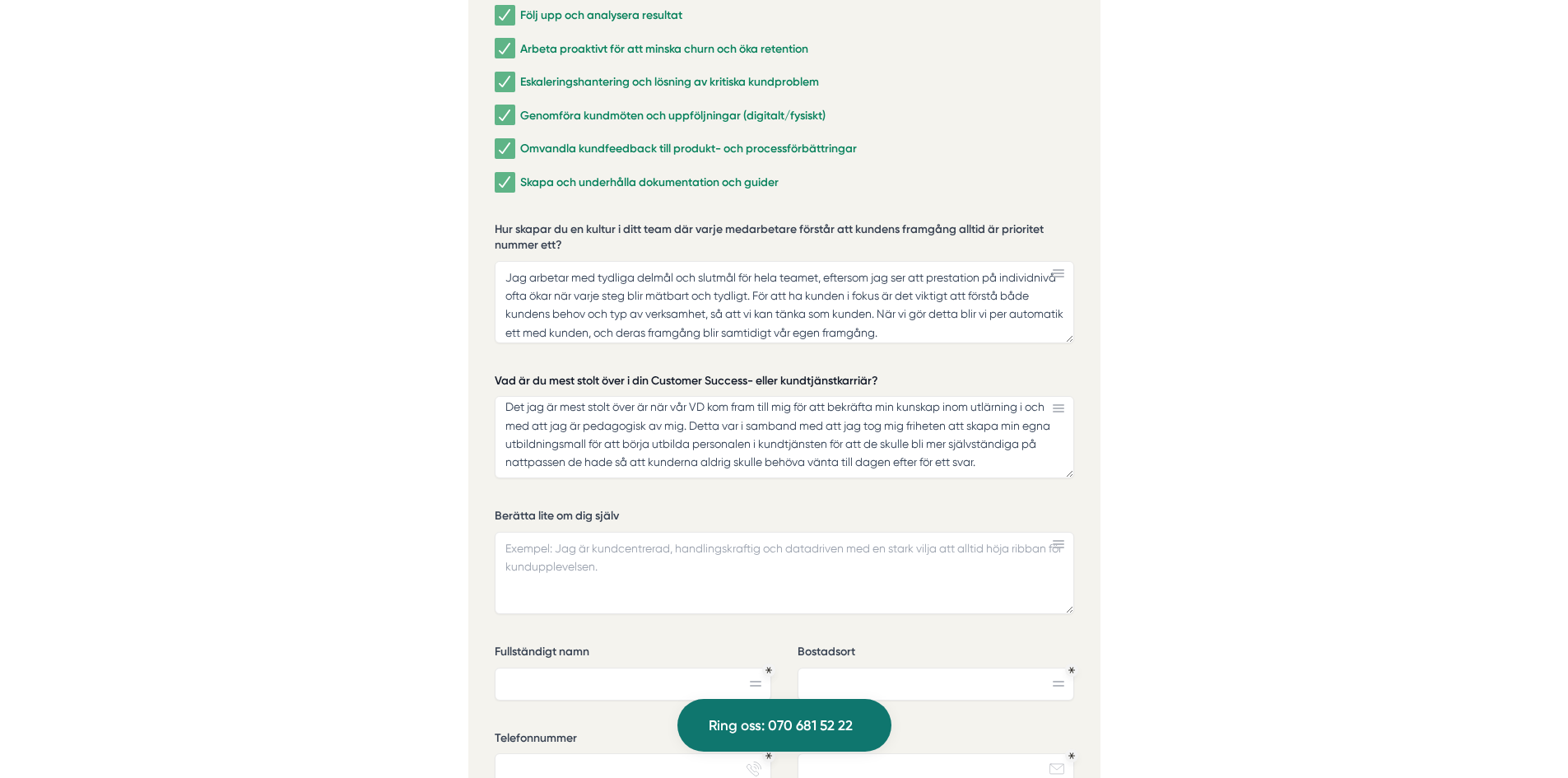
drag, startPoint x: 496, startPoint y: 359, endPoint x: 857, endPoint y: 360, distance: 361.0
click at [857, 373] on label "Vad är du mest stolt över i din Customer Success- eller kundtjänstkarriär?" at bounding box center [784, 382] width 579 height 20
click at [857, 396] on textarea "Det jag är mest stolt över är när vår VD kom fram till mig för att bekräfta min…" at bounding box center [784, 436] width 579 height 83
drag, startPoint x: 857, startPoint y: 360, endPoint x: 790, endPoint y: 358, distance: 67.0
click at [790, 373] on label "Vad är du mest stolt över i din Customer Success- eller kundtjänstkarriär?" at bounding box center [784, 382] width 579 height 20
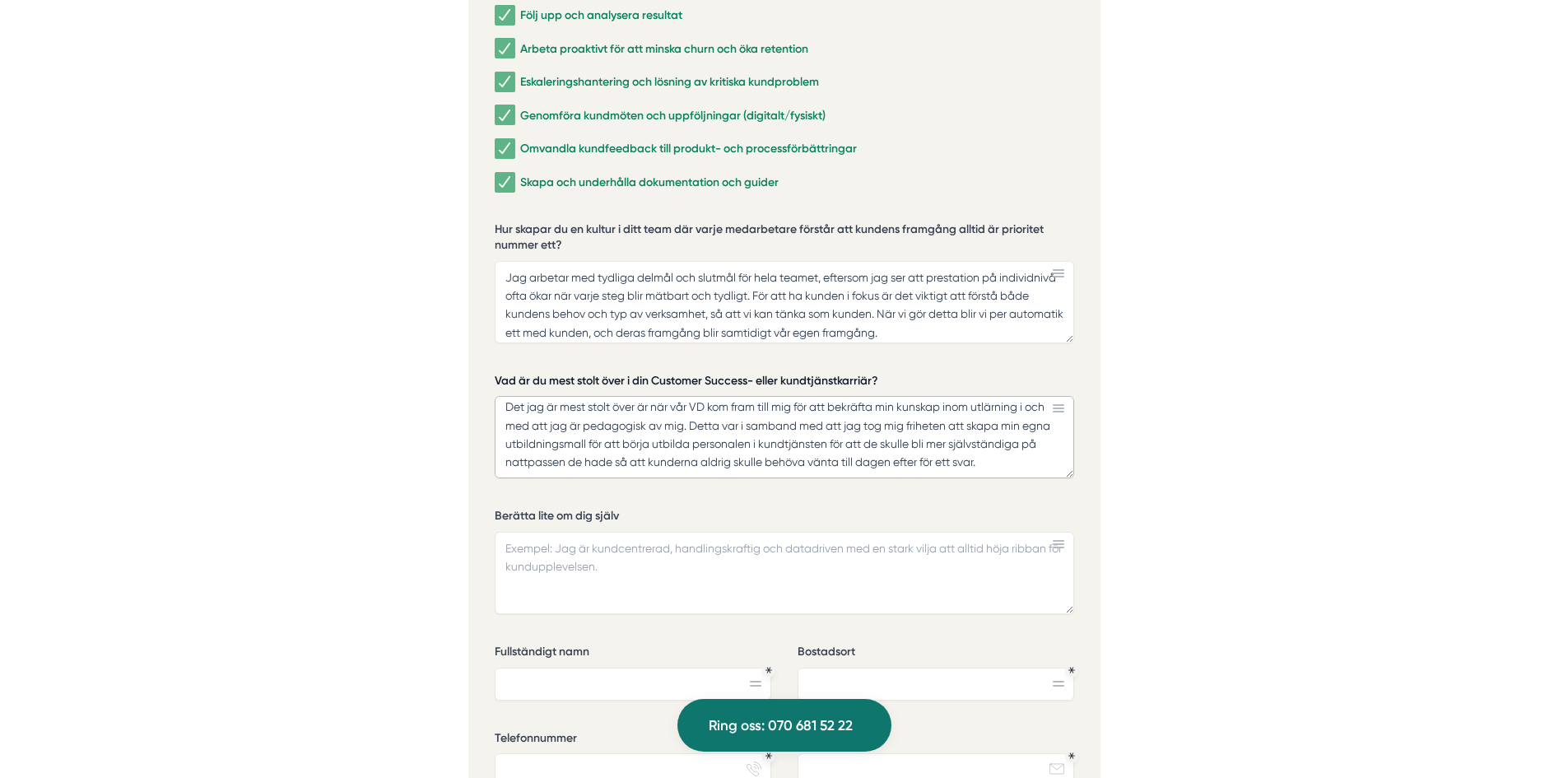
click at [790, 396] on textarea "Det jag är mest stolt över är när vår VD kom fram till mig för att bekräfta min…" at bounding box center [784, 436] width 579 height 83
click at [829, 444] on textarea "Det jag är mest stolt över är när vår VD kom fram till mig för att bekräfta min…" at bounding box center [784, 436] width 579 height 83
paste textarea "Jag är mest stolt över när vår VD uppmärksammade min pedagogiska förmåga. Jag t…"
click at [1050, 433] on textarea "Jag är mest stolt över när vår VD uppmärksammade min pedagogiska förmåga. Jag t…" at bounding box center [784, 436] width 579 height 83
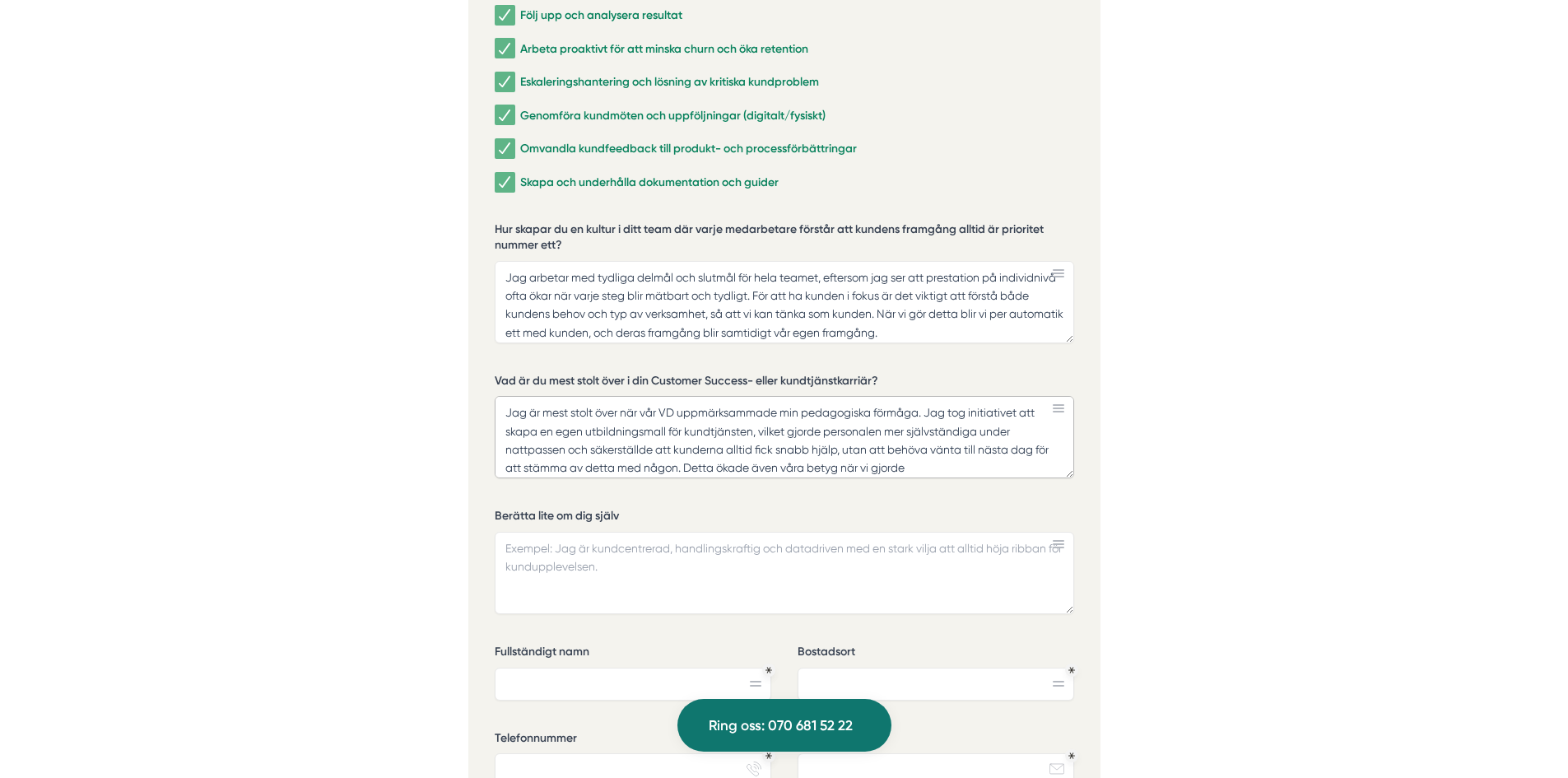
click at [957, 452] on textarea "Jag är mest stolt över när vår VD uppmärksammade min pedagogiska förmåga. Jag t…" at bounding box center [784, 436] width 579 height 83
click at [916, 460] on div "Vad är du mest stolt över i din Customer Success- eller kundtjänstkarriär? Jag …" at bounding box center [784, 432] width 579 height 120
click at [933, 446] on textarea "Jag är mest stolt över när vår VD uppmärksammade min pedagogiska förmåga. Jag t…" at bounding box center [784, 436] width 579 height 83
paste textarea "fick snabb hjälp utan att behöva vänta på återkoppling. Som ett resultat förbät…"
type textarea "Jag är mest stolt över när vår VD uppmärksammade min pedagogiska förmåga. Jag t…"
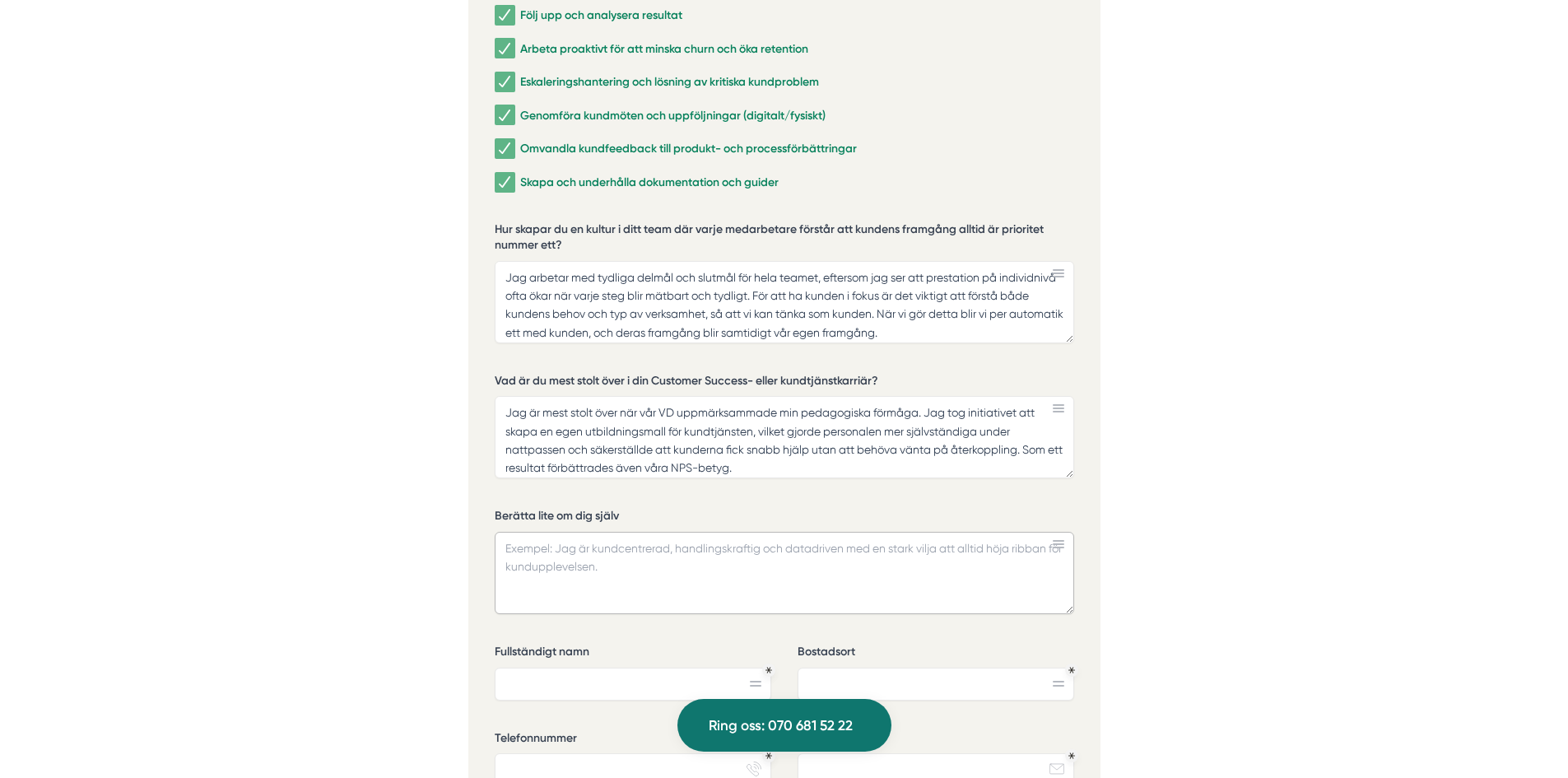
click at [683, 556] on textarea "Berätta lite om dig själv" at bounding box center [784, 572] width 579 height 83
click at [644, 563] on textarea "Berätta lite om dig själv" at bounding box center [784, 572] width 579 height 83
click at [658, 575] on textarea "Berätta lite om dig själv" at bounding box center [784, 572] width 579 height 83
click at [703, 565] on textarea "Berätta lite om dig själv" at bounding box center [784, 572] width 579 height 83
type textarea "Jag är"
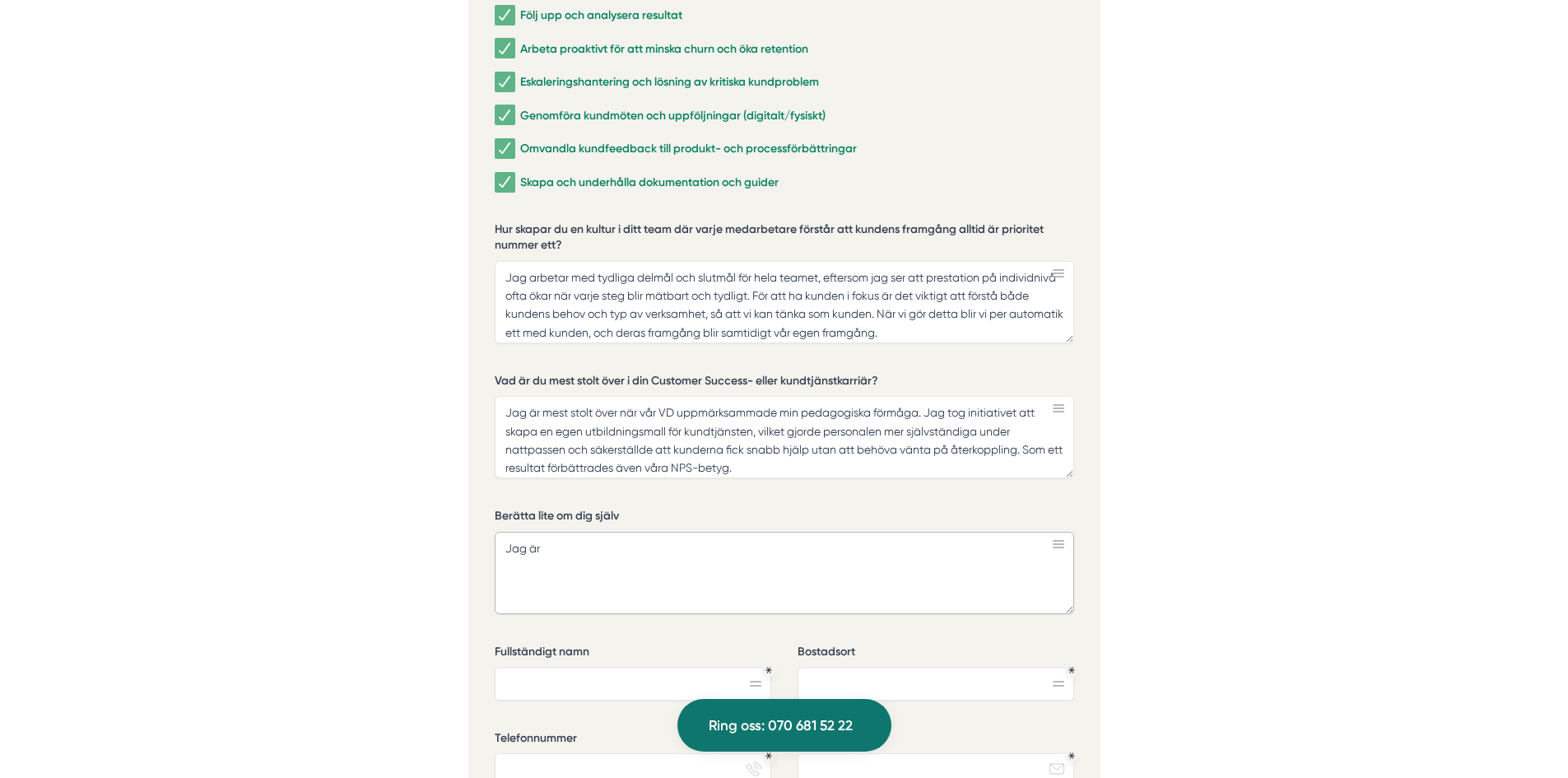
click at [867, 548] on textarea "Jag är" at bounding box center [784, 572] width 579 height 83
paste textarea "Jag är en resultatorienterad ledare med fokus på kundcentrerade processer. Jag …"
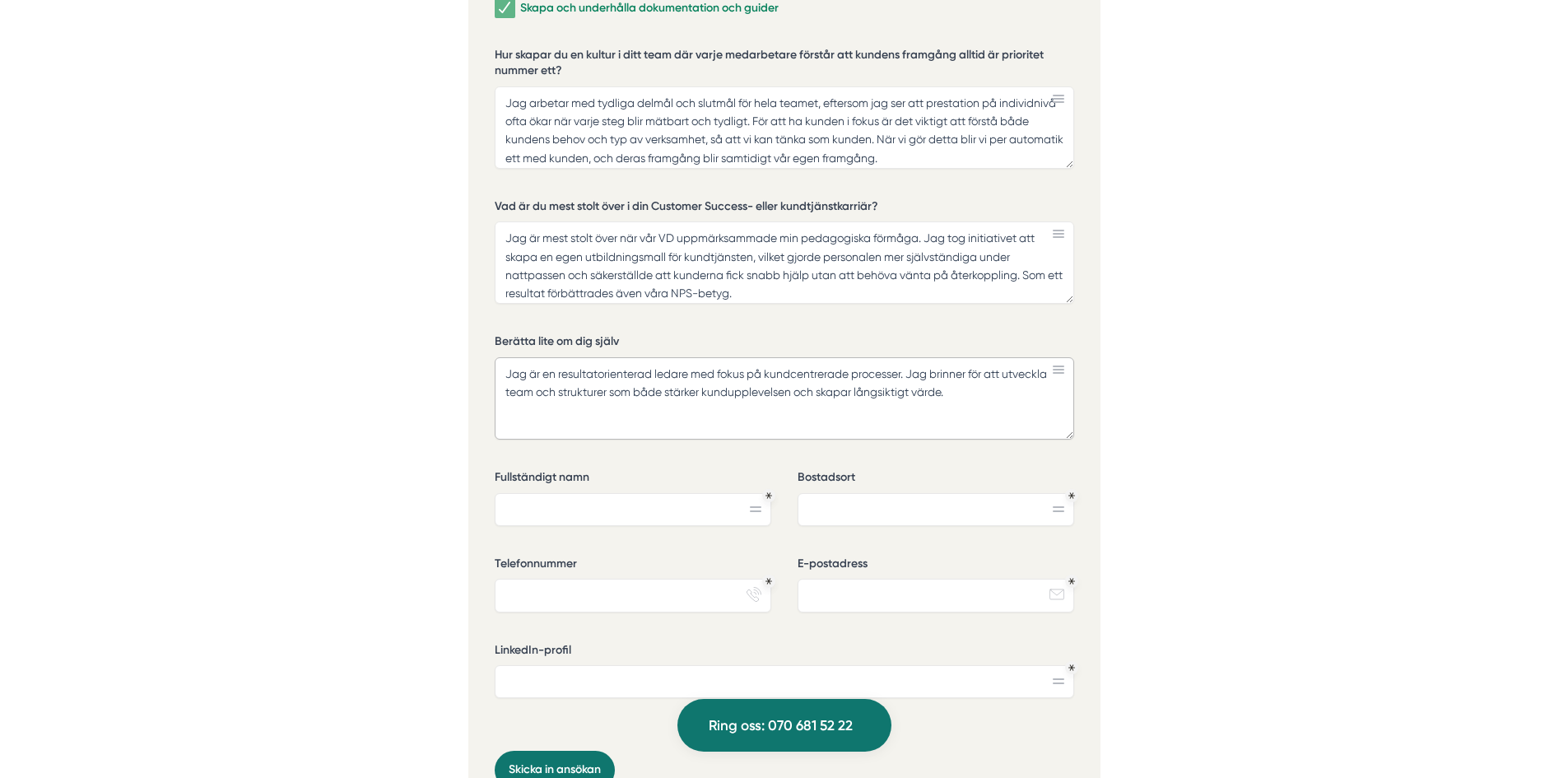
scroll to position [3937, 0]
click at [511, 358] on textarea "Jag är en resultatorienterad ledare med fokus på kundcentrerade processer. Jag …" at bounding box center [784, 397] width 579 height 83
type textarea "Jag är en resultatorienterad ledare med fokus på kundcentrerade processer. Jag …"
click at [580, 492] on input "Fullständigt namn" at bounding box center [633, 508] width 277 height 33
type input "[PERSON_NAME]"
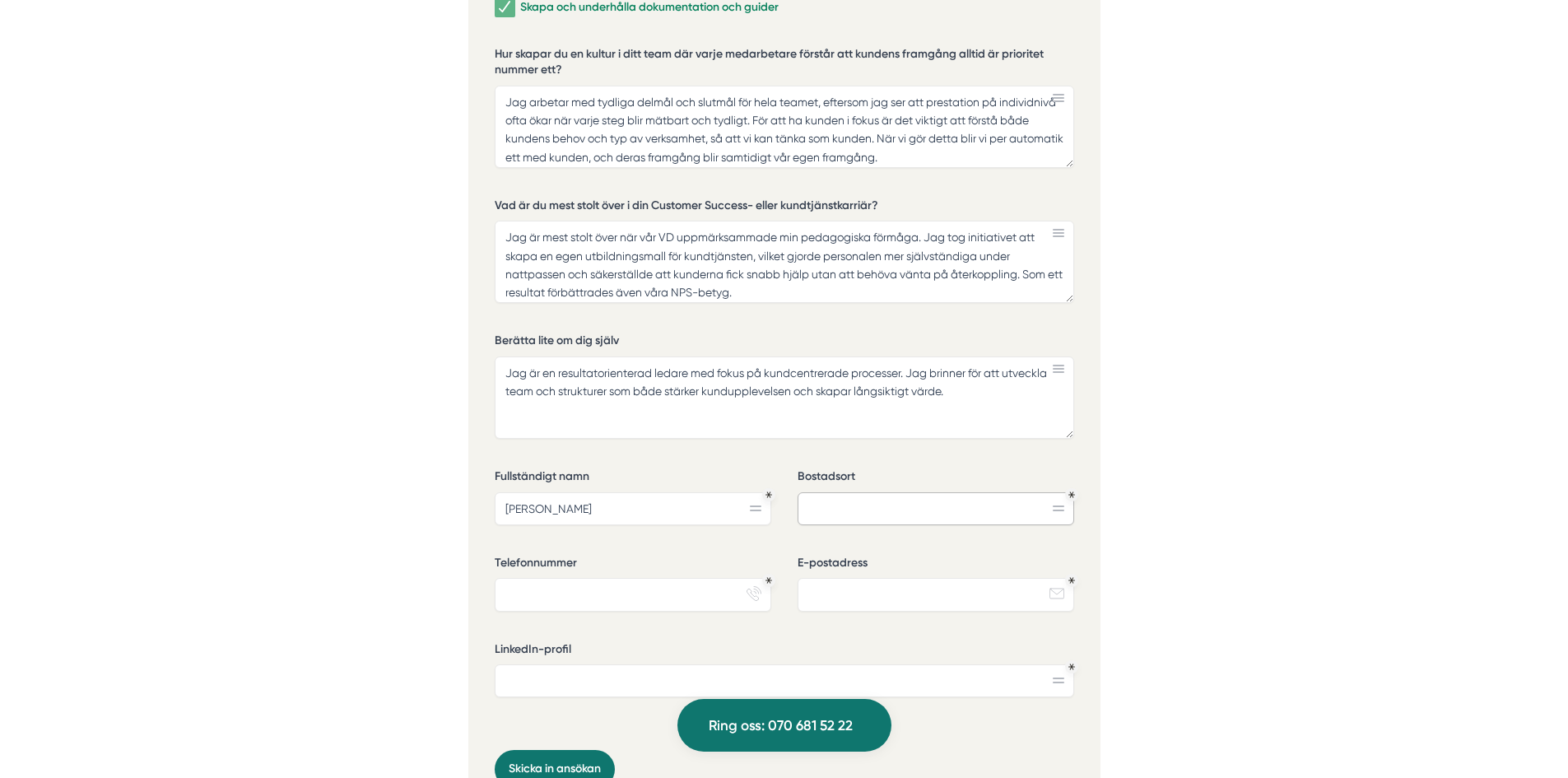
type input "Järfälla"
type input "0736963343"
type input "[EMAIL_ADDRESS][DOMAIN_NAME]"
type input "[PERSON_NAME]"
click at [654, 664] on input "LinkedIn-profil" at bounding box center [784, 680] width 579 height 33
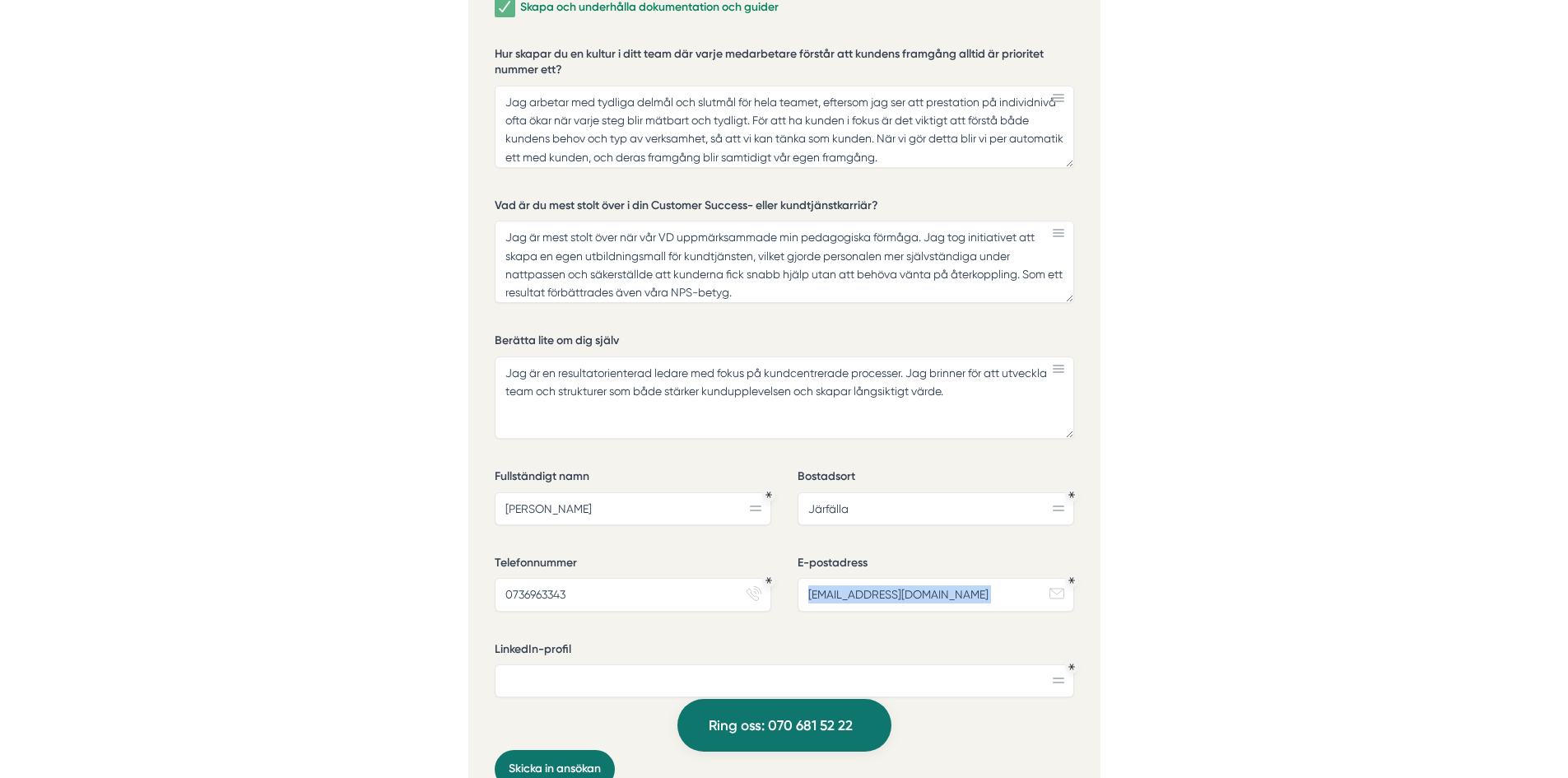
drag, startPoint x: 1061, startPoint y: 657, endPoint x: 1061, endPoint y: 577, distance: 80.0
click at [1061, 577] on div "Vilka områden inom Customer Success & kundtjänst har du arbetat mest med? Rekry…" at bounding box center [784, 218] width 579 height 1065
click at [1060, 678] on icon at bounding box center [1058, 680] width 12 height 5
click at [731, 664] on input "LinkedIn-profil" at bounding box center [784, 680] width 579 height 33
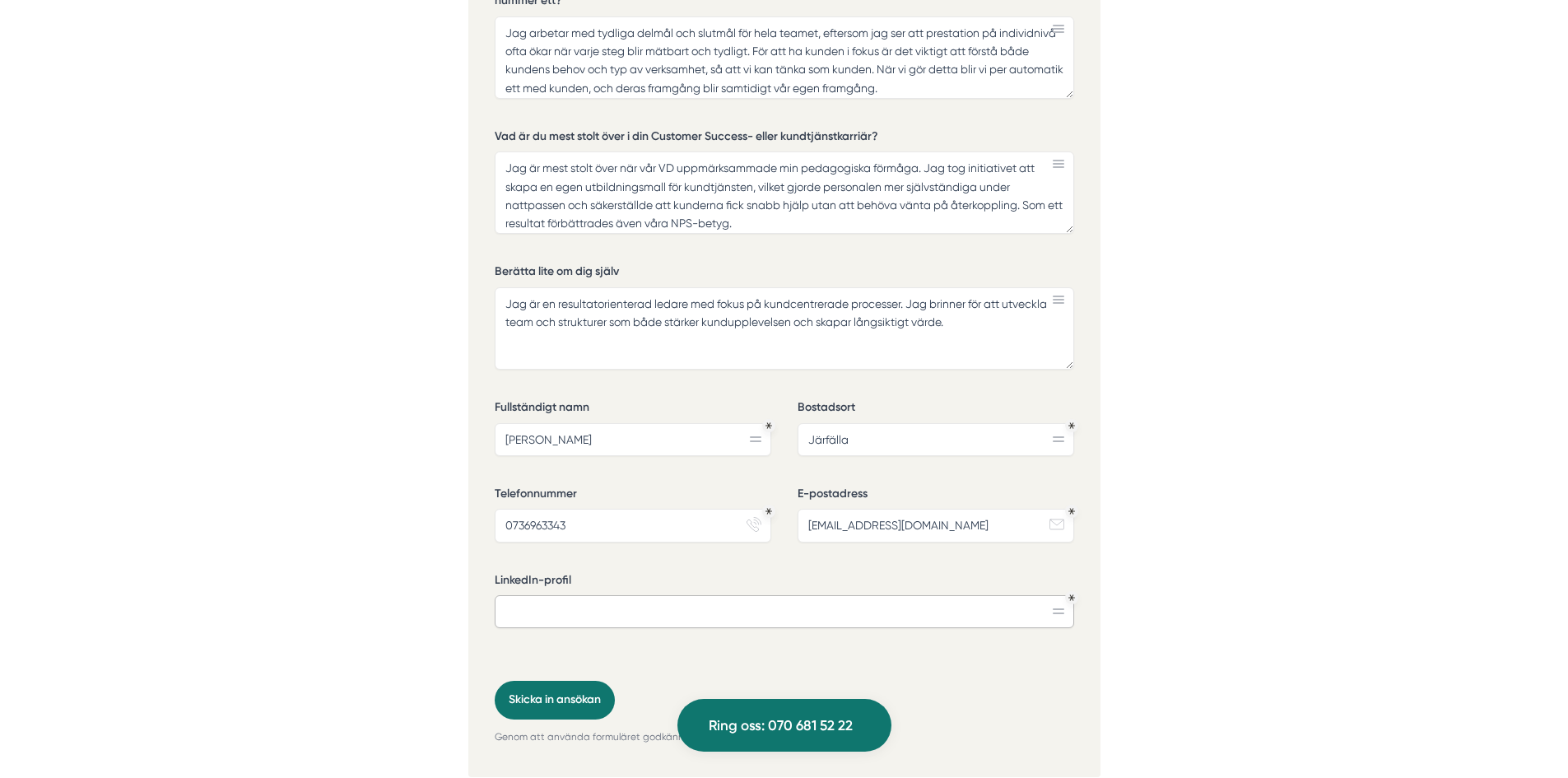
scroll to position [4000, 0]
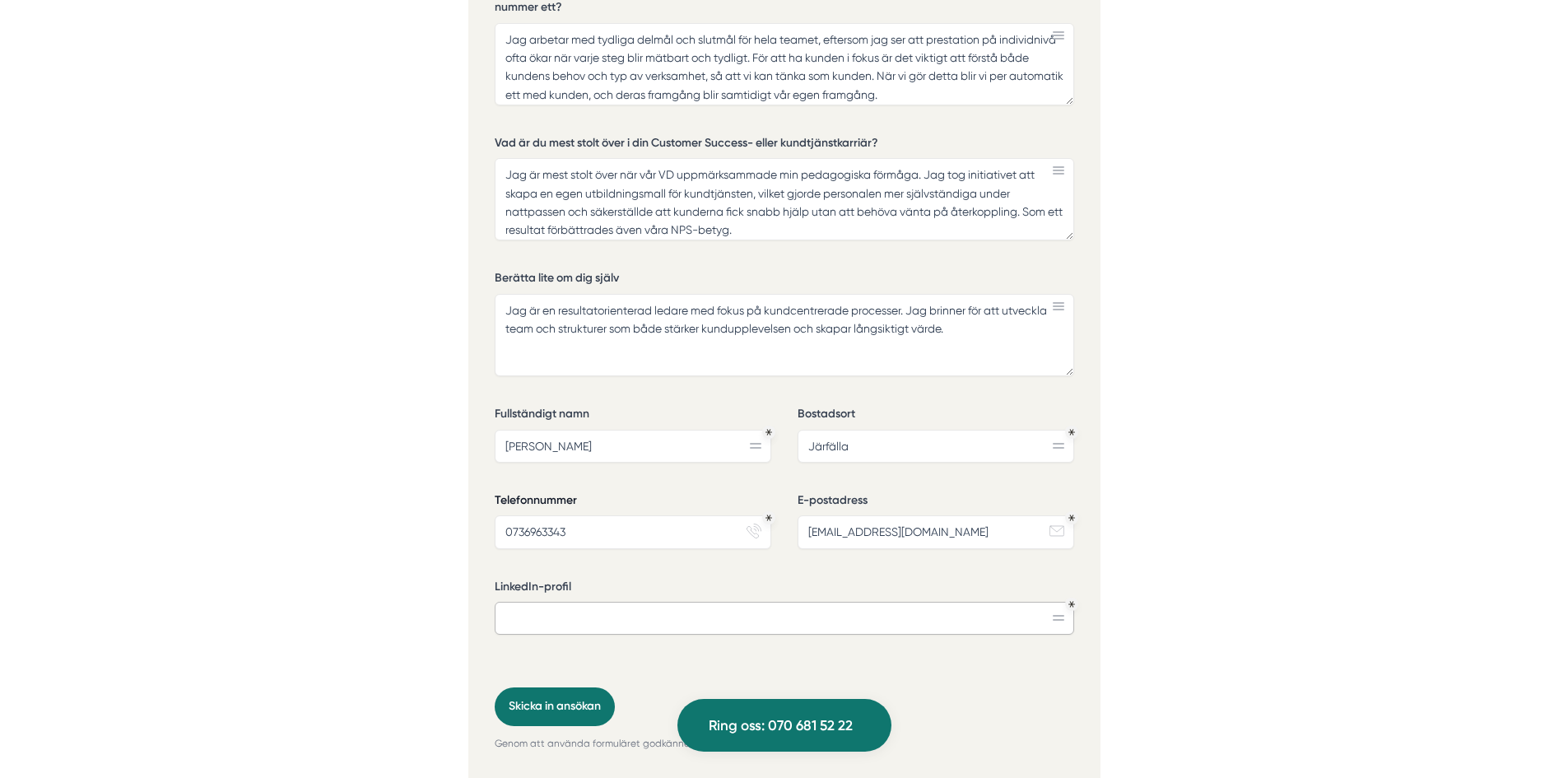
paste input "[DOMAIN_NAME][URL]"
type input "[DOMAIN_NAME][URL]"
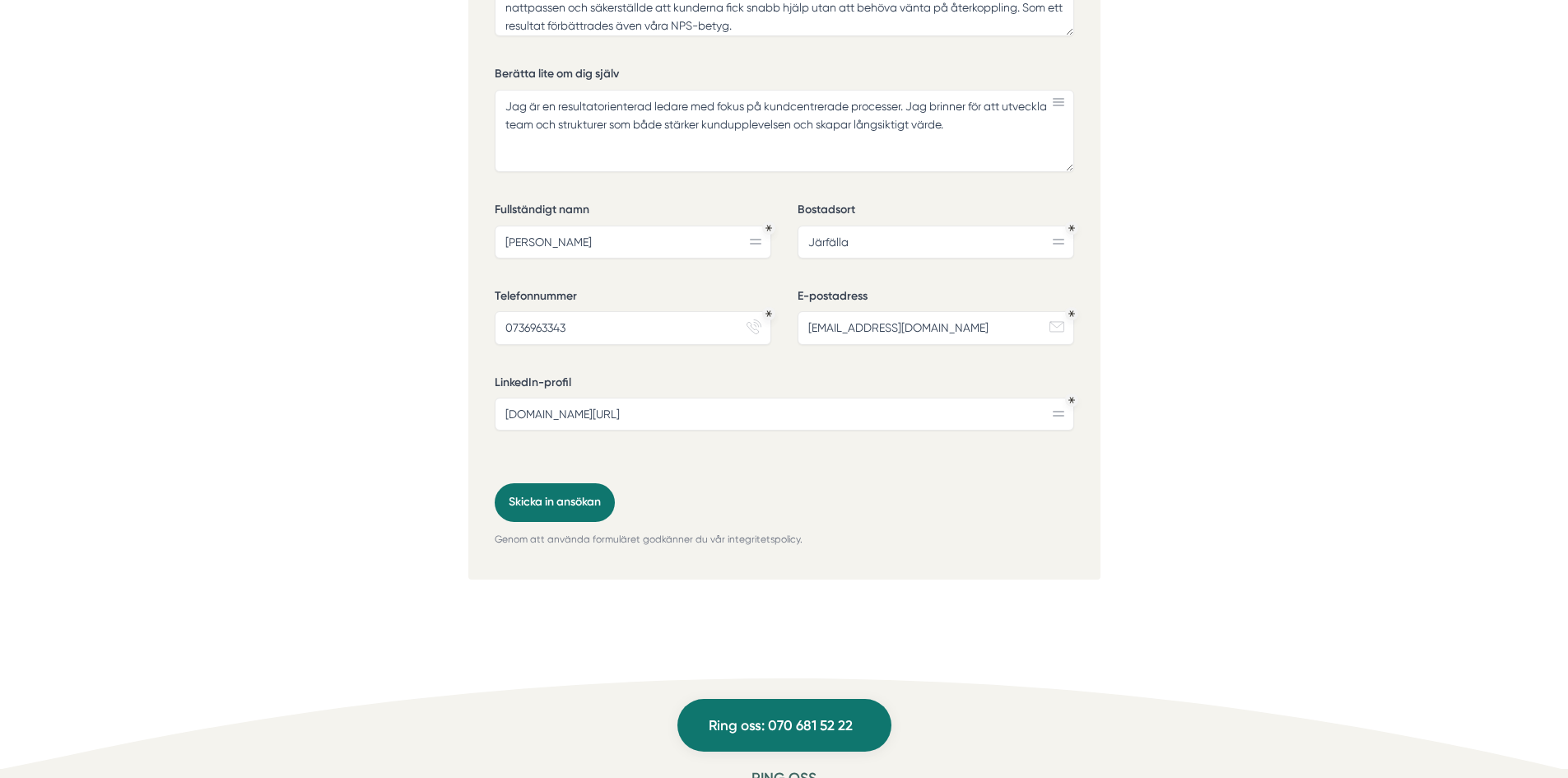
scroll to position [4205, 0]
drag, startPoint x: 702, startPoint y: 521, endPoint x: 733, endPoint y: 519, distance: 31.1
click at [733, 531] on p "Genom att använda formuläret godkänner du vår integritetspolicy." at bounding box center [784, 539] width 579 height 16
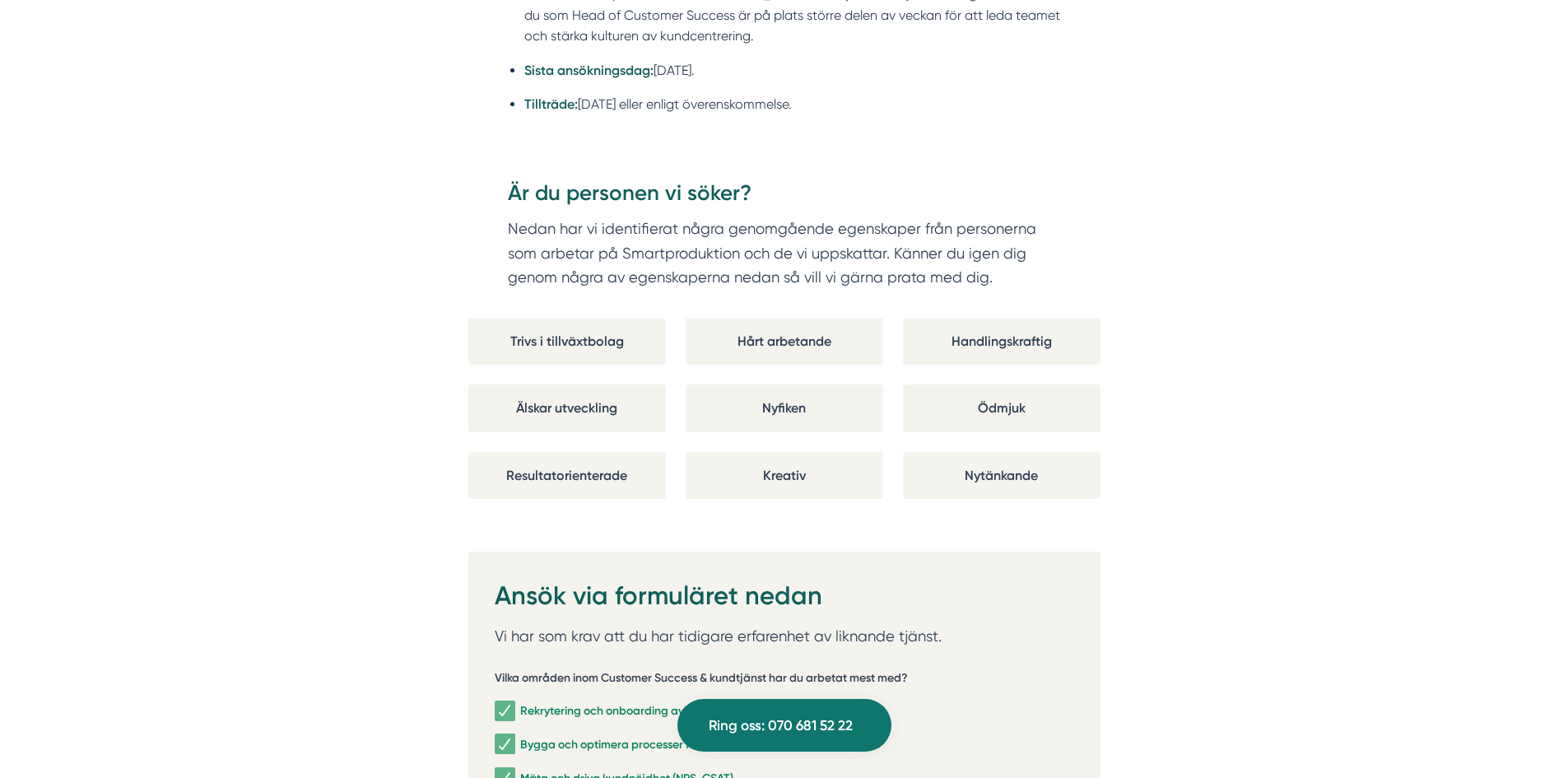
scroll to position [2965, 0]
click at [782, 454] on div "Kreativ" at bounding box center [784, 475] width 198 height 47
click at [788, 408] on div "Nyfiken" at bounding box center [784, 408] width 198 height 47
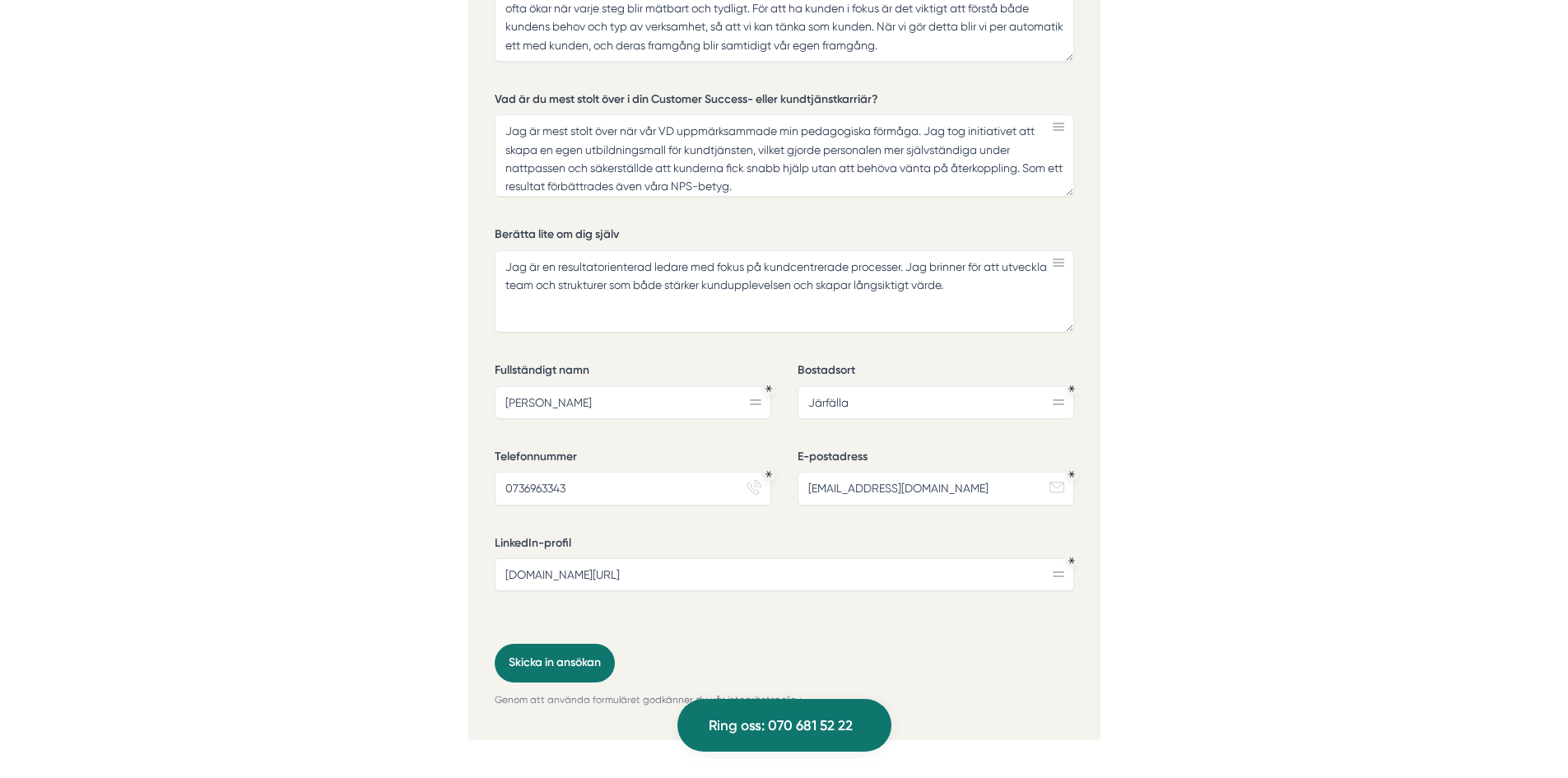
scroll to position [4044, 0]
click at [1057, 479] on icon "email-action-unread" at bounding box center [1056, 486] width 15 height 15
click at [1056, 387] on input "Järfälla" at bounding box center [936, 401] width 277 height 33
click at [1007, 339] on div "Vilka områden inom Customer Success & kundtjänst har du arbetat mest med? Rekry…" at bounding box center [784, 111] width 579 height 1065
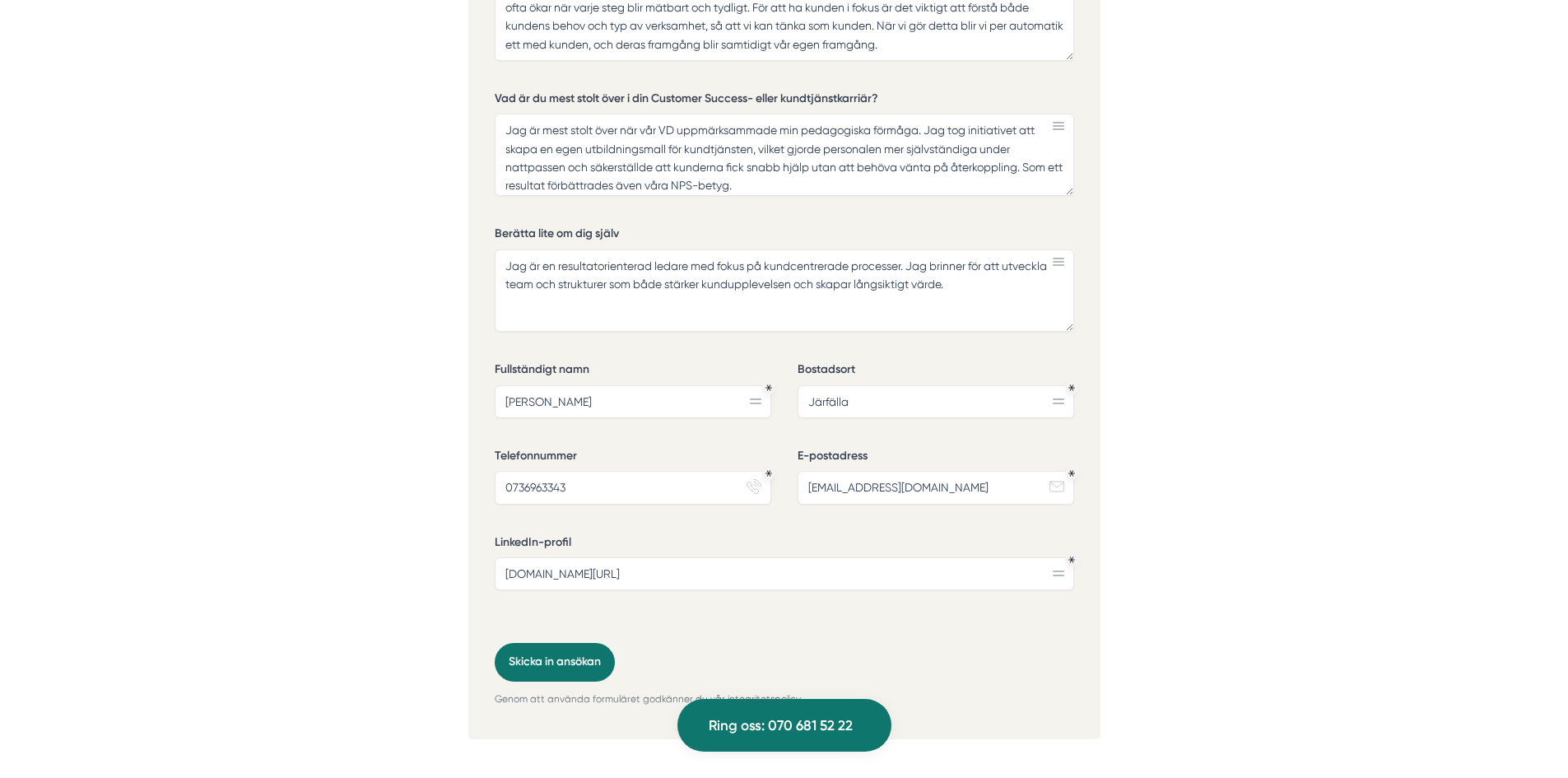
click at [1058, 261] on rect at bounding box center [1058, 262] width 12 height 2
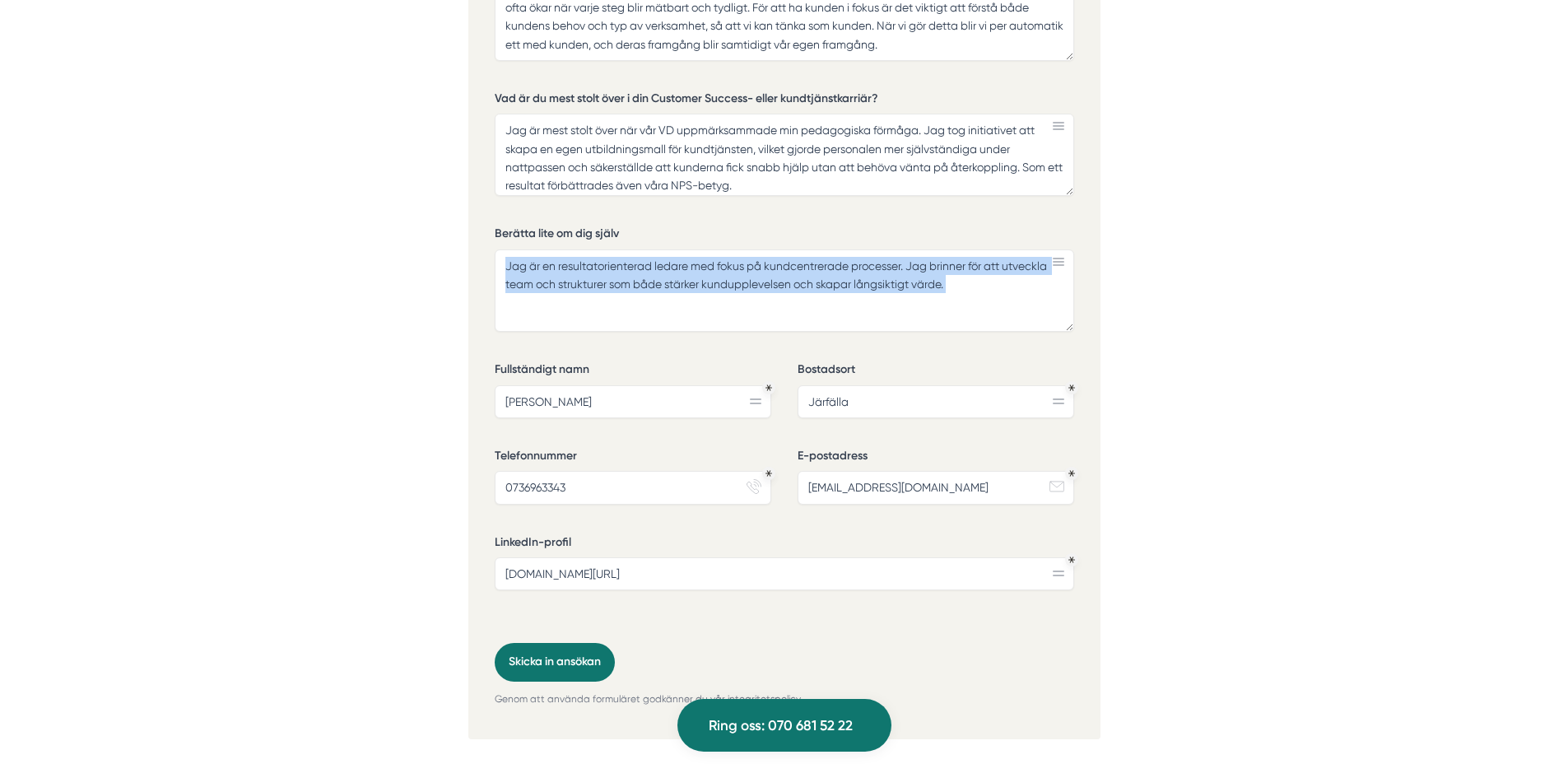
drag, startPoint x: 1058, startPoint y: 241, endPoint x: 1055, endPoint y: 269, distance: 28.2
click at [1055, 269] on div "Jag är en resultatorienterad ledare med fokus på kundcentrerade processer. Jag …" at bounding box center [784, 290] width 579 height 83
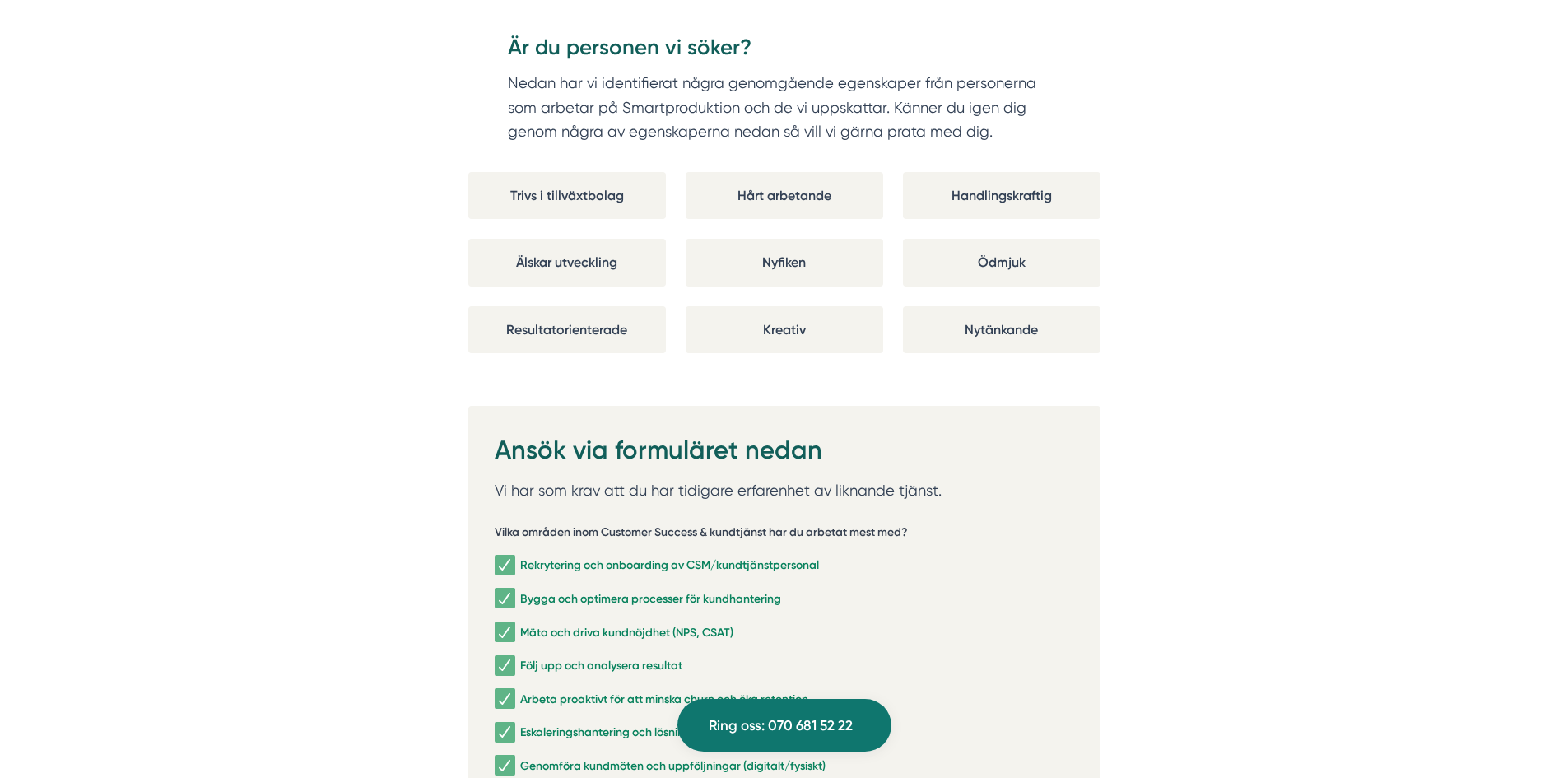
scroll to position [3111, 0]
drag, startPoint x: 637, startPoint y: 470, endPoint x: 810, endPoint y: 467, distance: 173.0
click at [810, 479] on p "Vi har som krav att du har tidigare erfarenhet av liknande tjänst." at bounding box center [784, 491] width 579 height 25
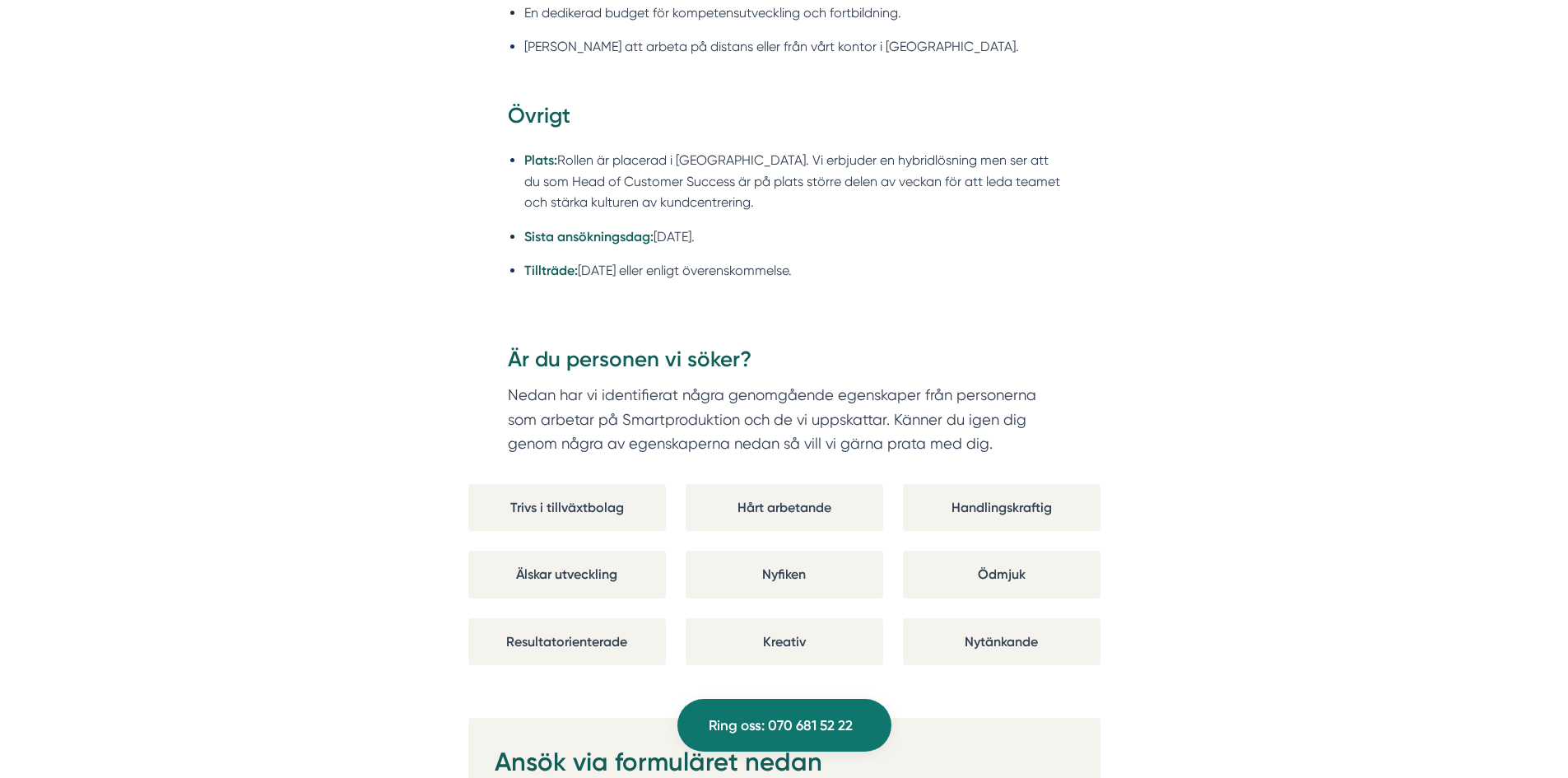
scroll to position [2799, 0]
drag, startPoint x: 843, startPoint y: 381, endPoint x: 914, endPoint y: 384, distance: 71.1
click at [914, 384] on p "Nedan har vi identifierat några genomgående egenskaper från personerna som arbe…" at bounding box center [785, 420] width 553 height 74
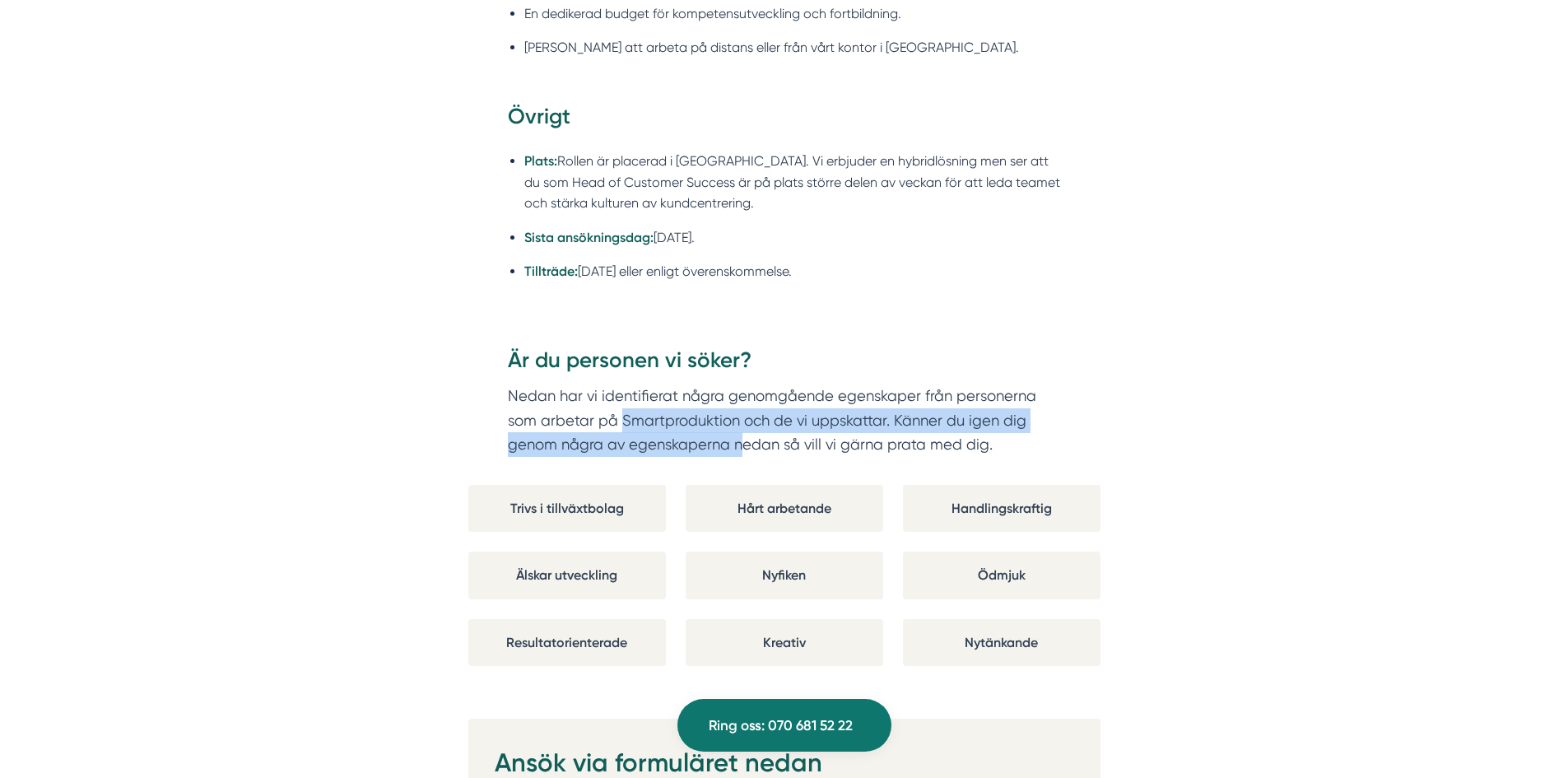
drag, startPoint x: 623, startPoint y: 403, endPoint x: 767, endPoint y: 426, distance: 145.8
click at [767, 426] on p "Nedan har vi identifierat några genomgående egenskaper från personerna som arbe…" at bounding box center [785, 420] width 553 height 74
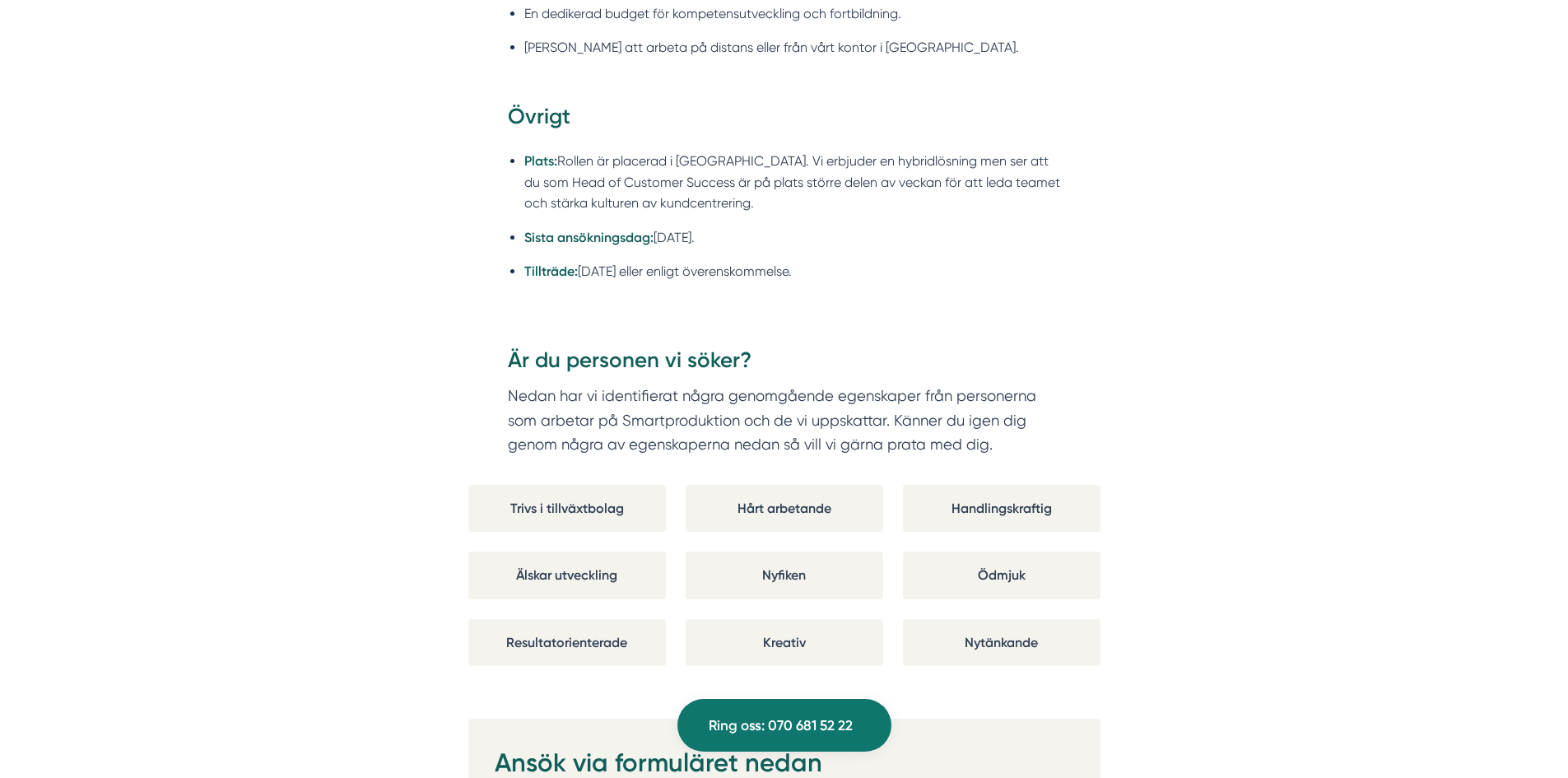
drag, startPoint x: 810, startPoint y: 406, endPoint x: 823, endPoint y: 405, distance: 13.0
click at [823, 405] on p "Nedan har vi identifierat några genomgående egenskaper från personerna som arbe…" at bounding box center [785, 420] width 553 height 74
drag, startPoint x: 628, startPoint y: 413, endPoint x: 727, endPoint y: 430, distance: 100.4
click at [727, 430] on p "Nedan har vi identifierat några genomgående egenskaper från personerna som arbe…" at bounding box center [785, 420] width 553 height 74
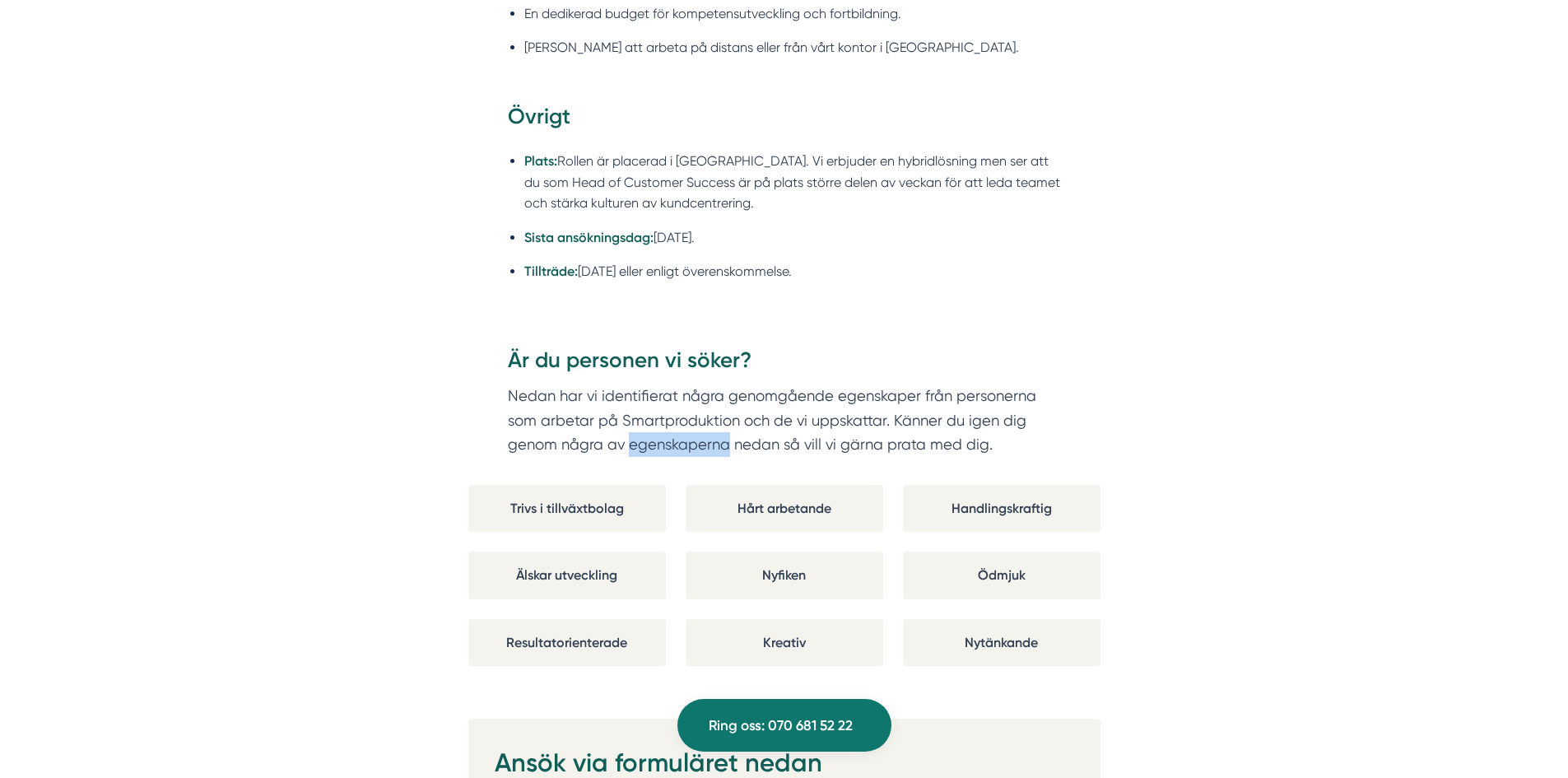
click at [727, 430] on p "Nedan har vi identifierat några genomgående egenskaper från personerna som arbe…" at bounding box center [785, 420] width 553 height 74
drag, startPoint x: 758, startPoint y: 427, endPoint x: 840, endPoint y: 437, distance: 82.6
click at [840, 437] on div "Är du personen vi söker? Nedan har vi identifierat några genomgående egenskaper…" at bounding box center [784, 415] width 632 height 139
click at [858, 426] on p "Nedan har vi identifierat några genomgående egenskaper från personerna som arbe…" at bounding box center [785, 420] width 553 height 74
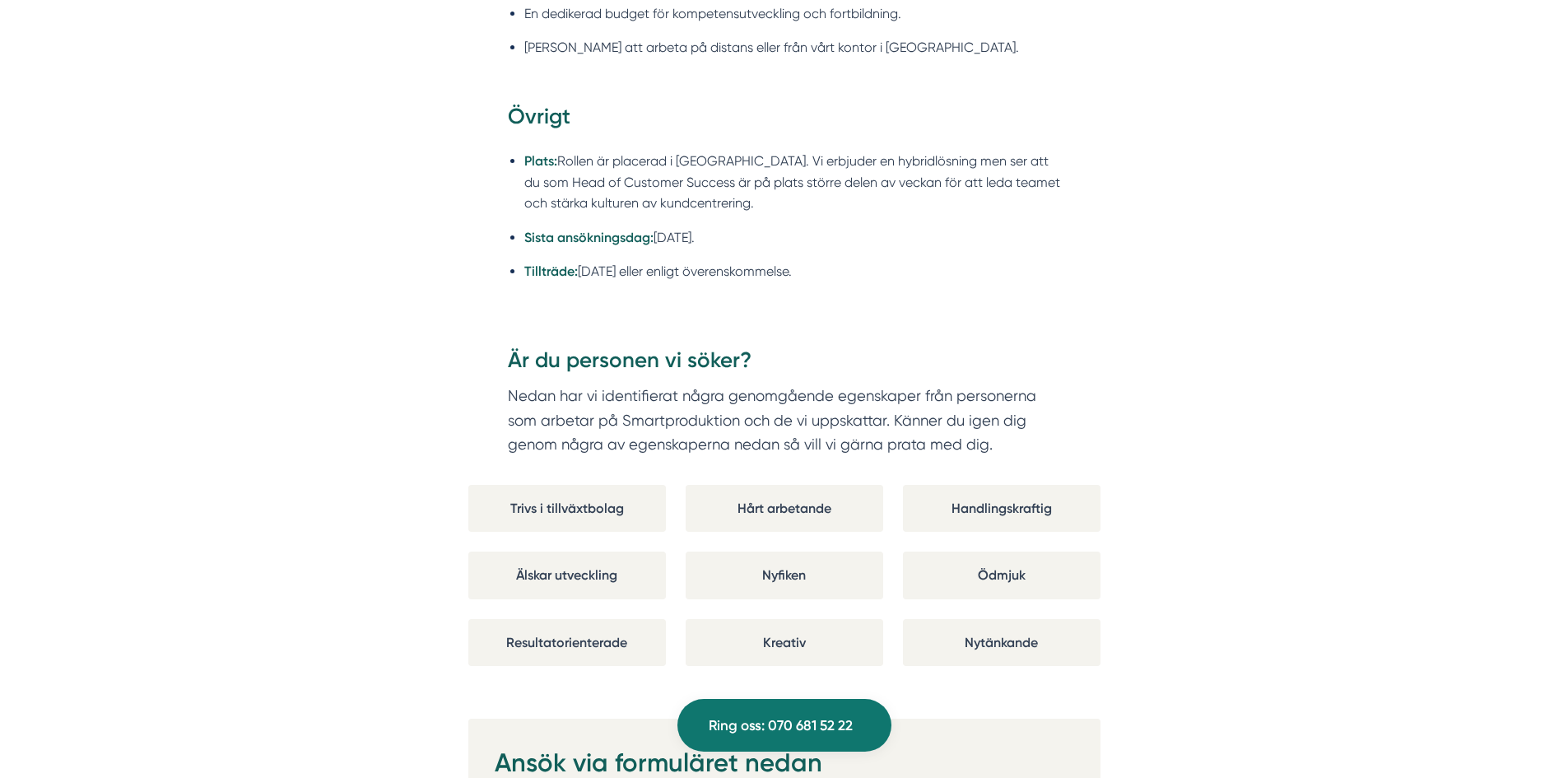
click at [787, 619] on div "Kreativ" at bounding box center [784, 642] width 198 height 47
click at [839, 620] on div "Kreativ" at bounding box center [784, 642] width 198 height 47
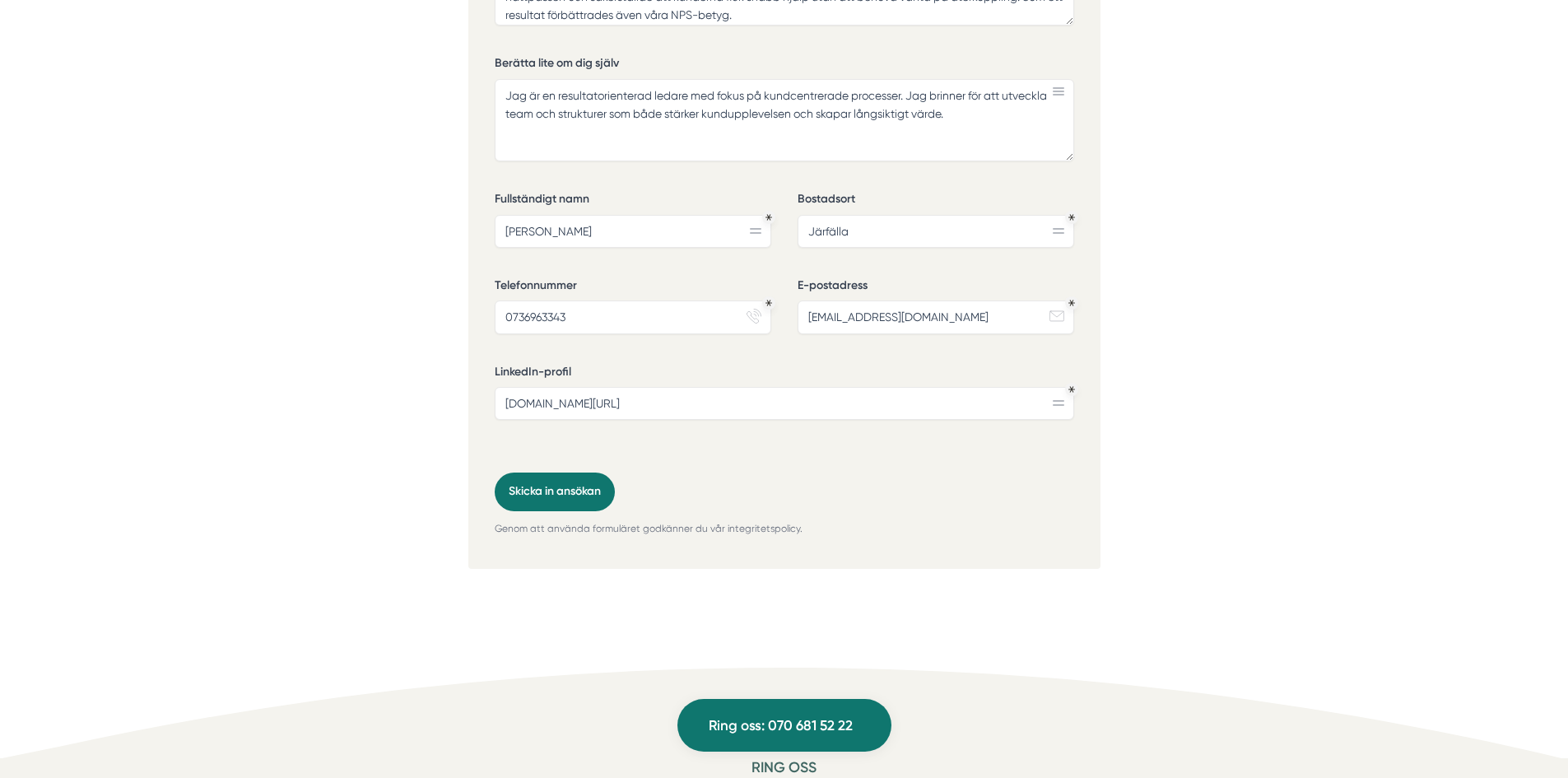
scroll to position [4349, 0]
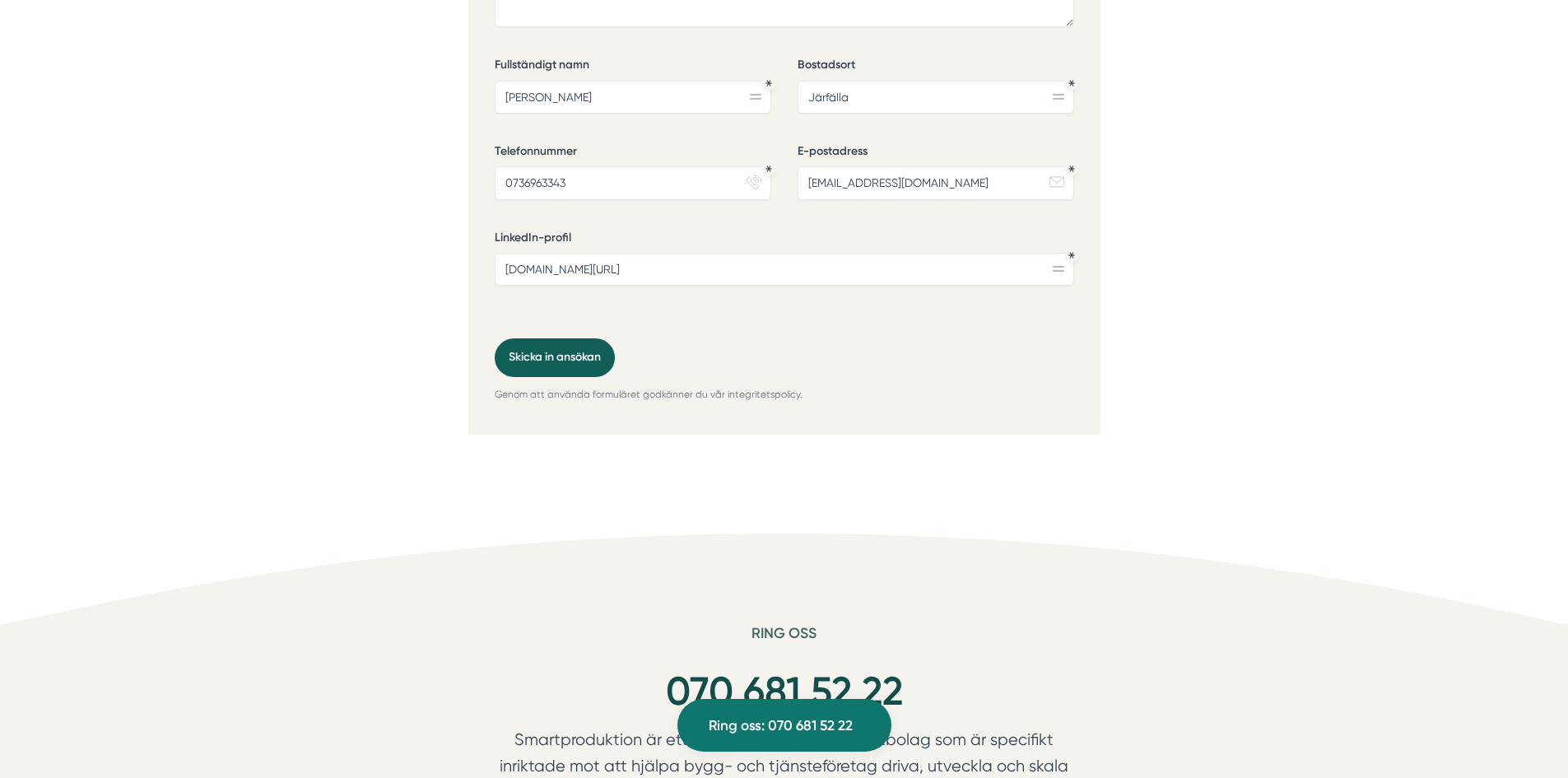
click at [579, 339] on button "Skicka in ansökan" at bounding box center [554, 357] width 120 height 38
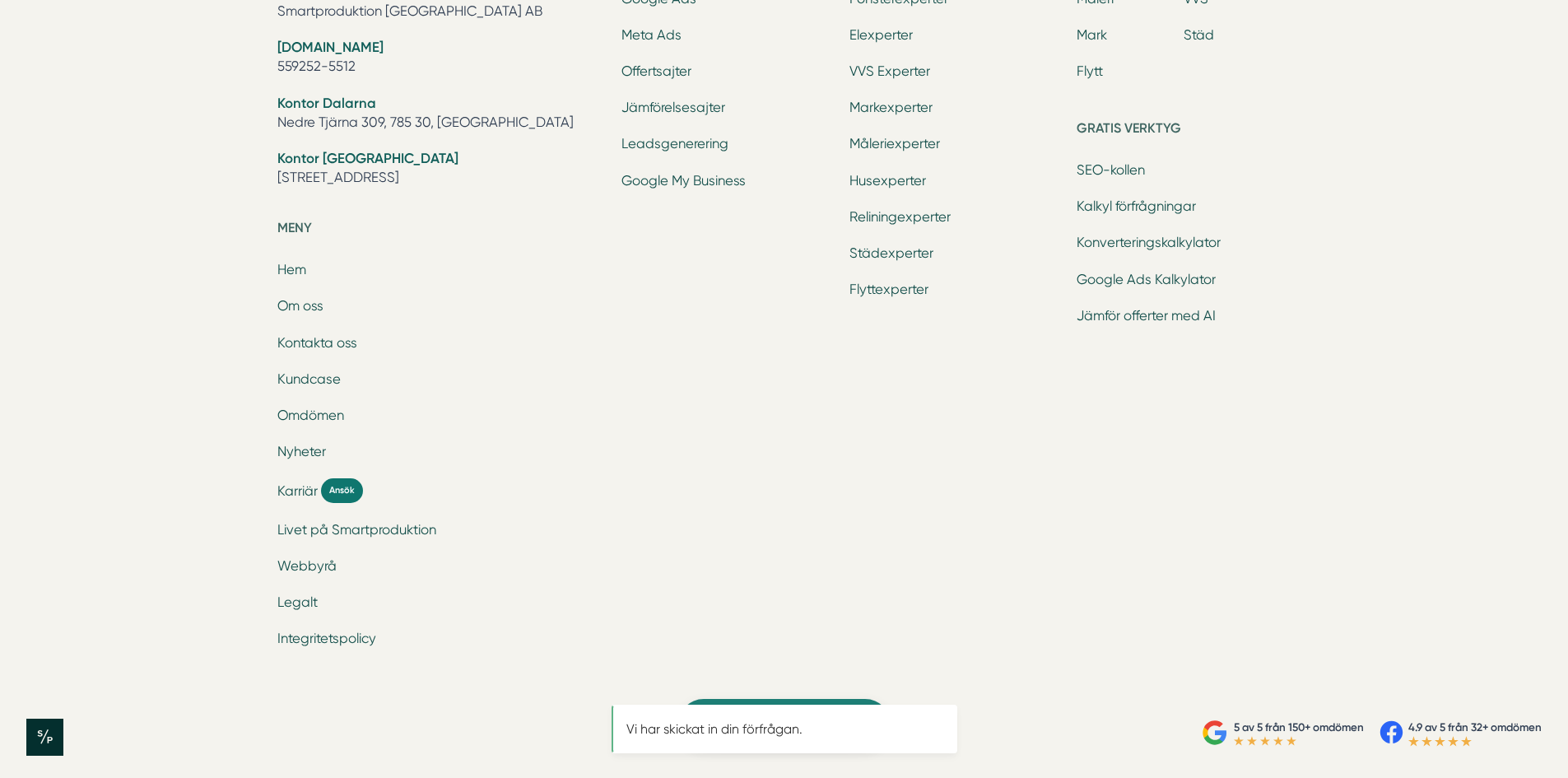
scroll to position [0, 0]
